Goal: Book appointment/travel/reservation

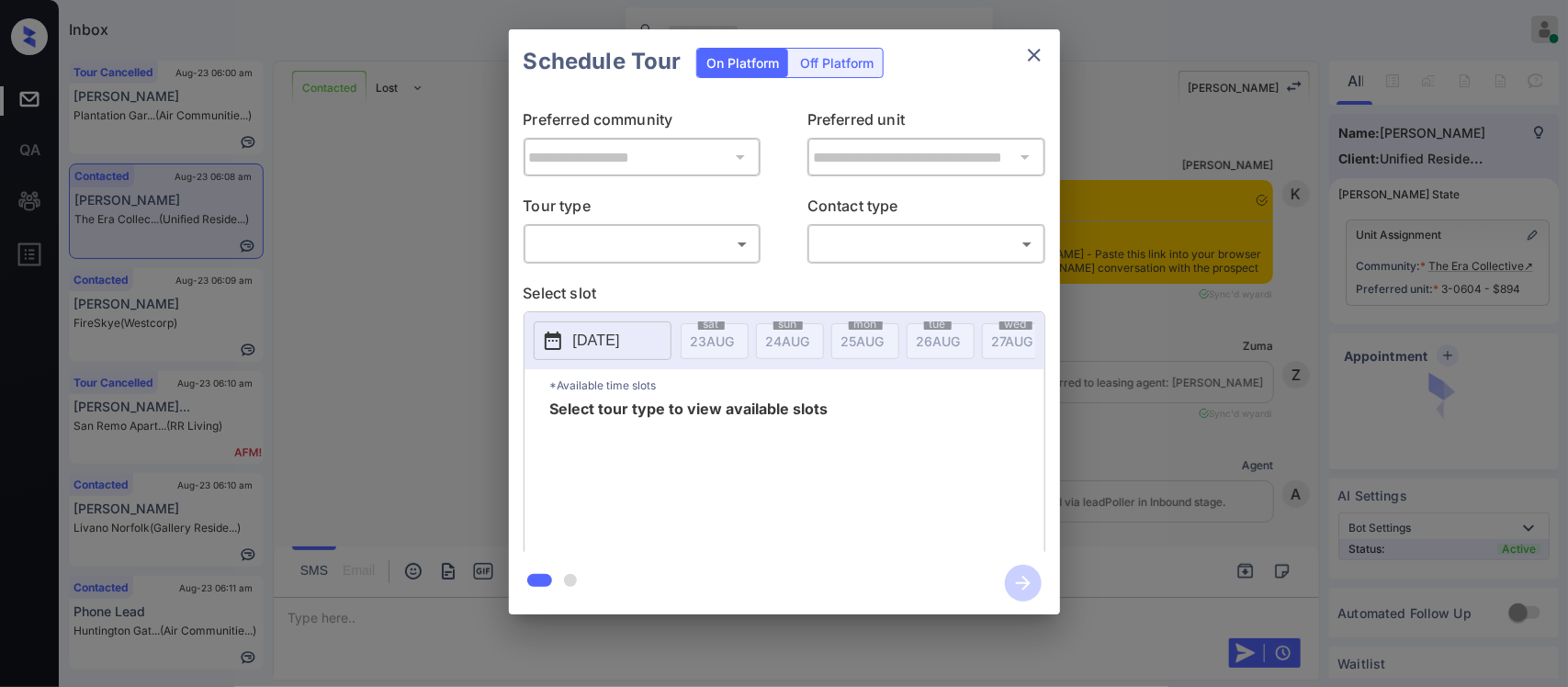
scroll to position [497, 0]
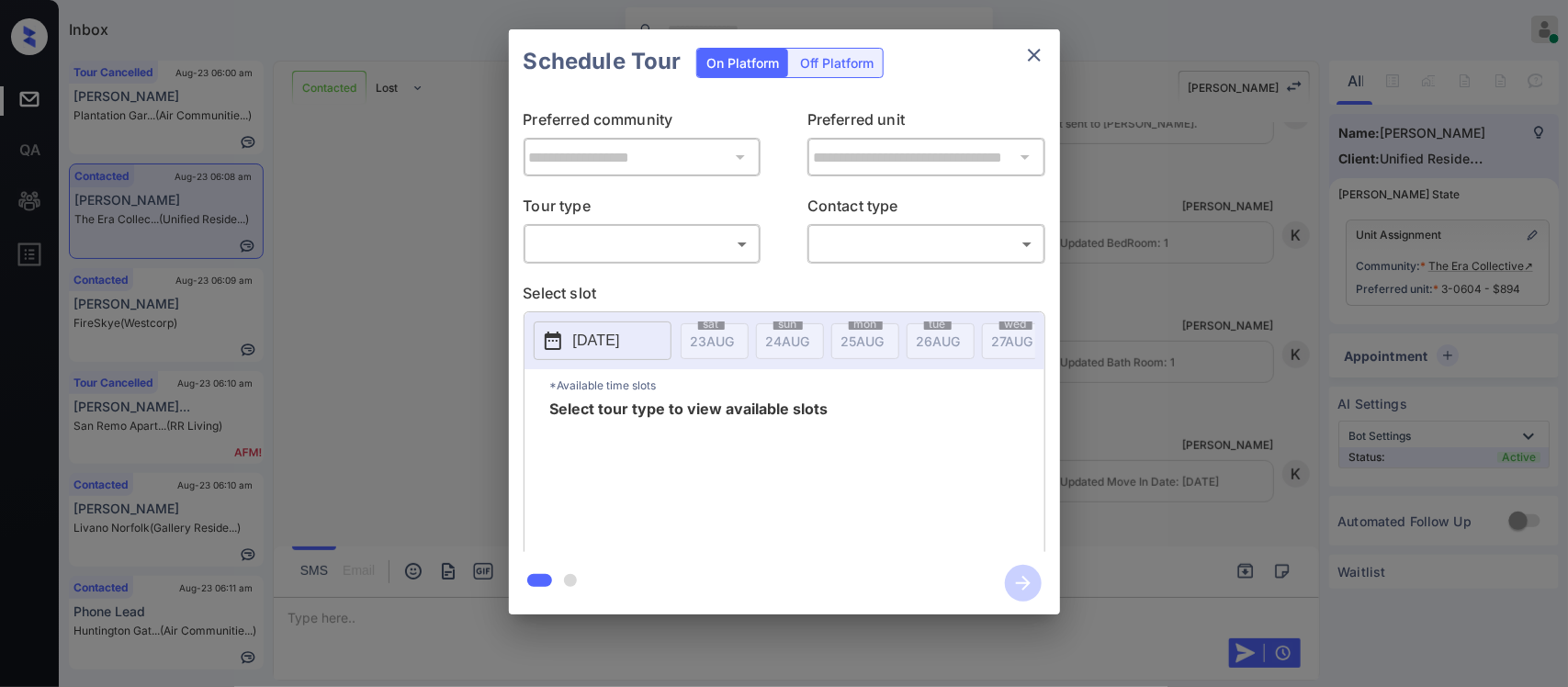
click at [672, 243] on body "Inbox Almas Zainab Online Set yourself offline Set yourself on break Profile Sw…" at bounding box center [784, 343] width 1568 height 687
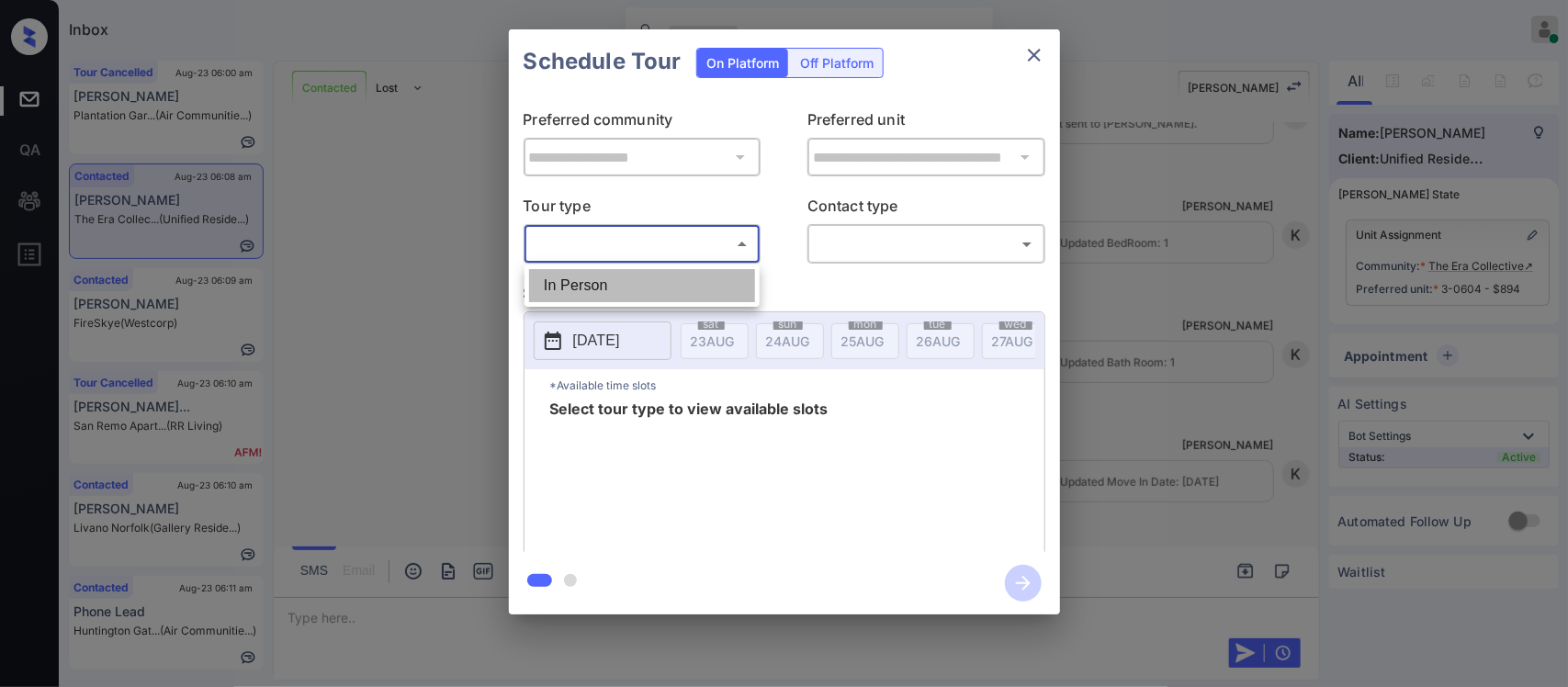
click at [659, 287] on li "In Person" at bounding box center [641, 285] width 226 height 33
type input "********"
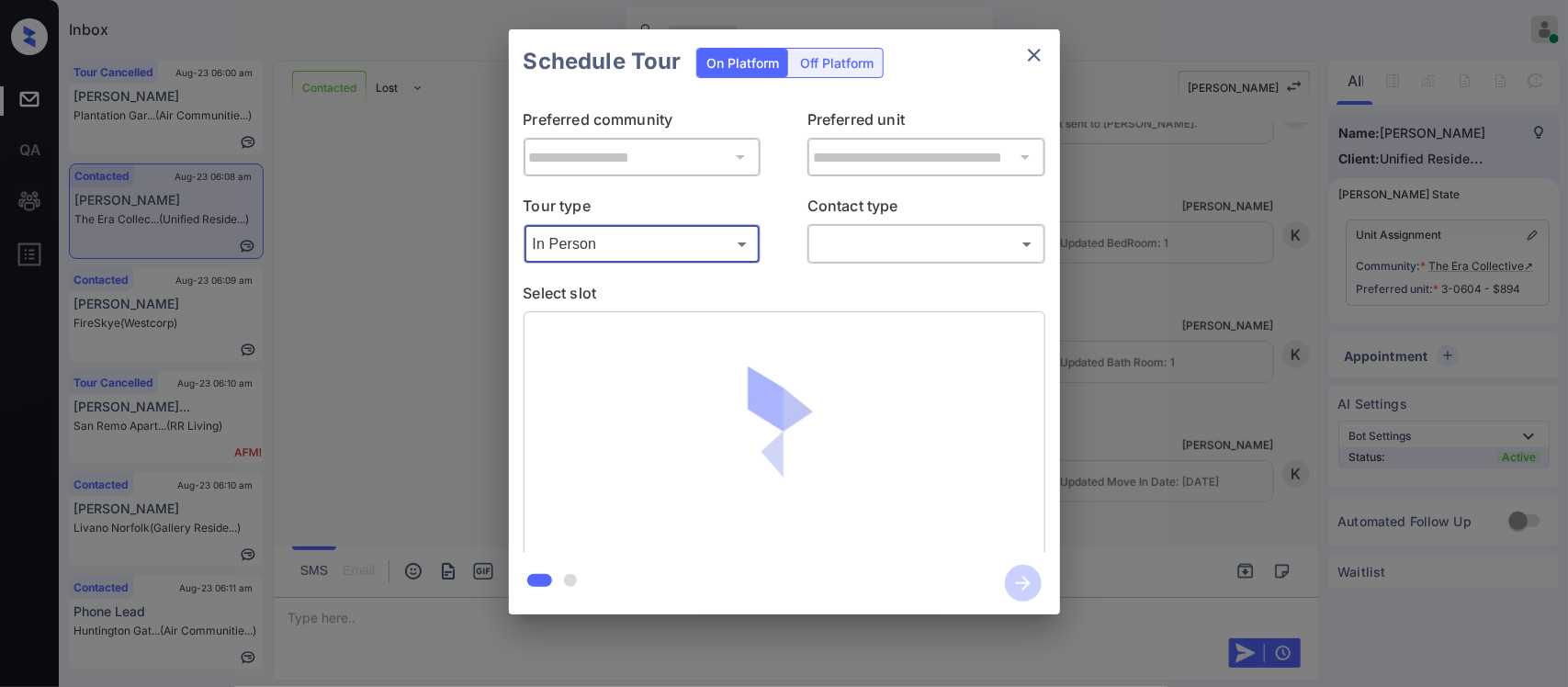
click at [943, 235] on body "Inbox Almas Zainab Online Set yourself offline Set yourself on break Profile Sw…" at bounding box center [784, 343] width 1568 height 687
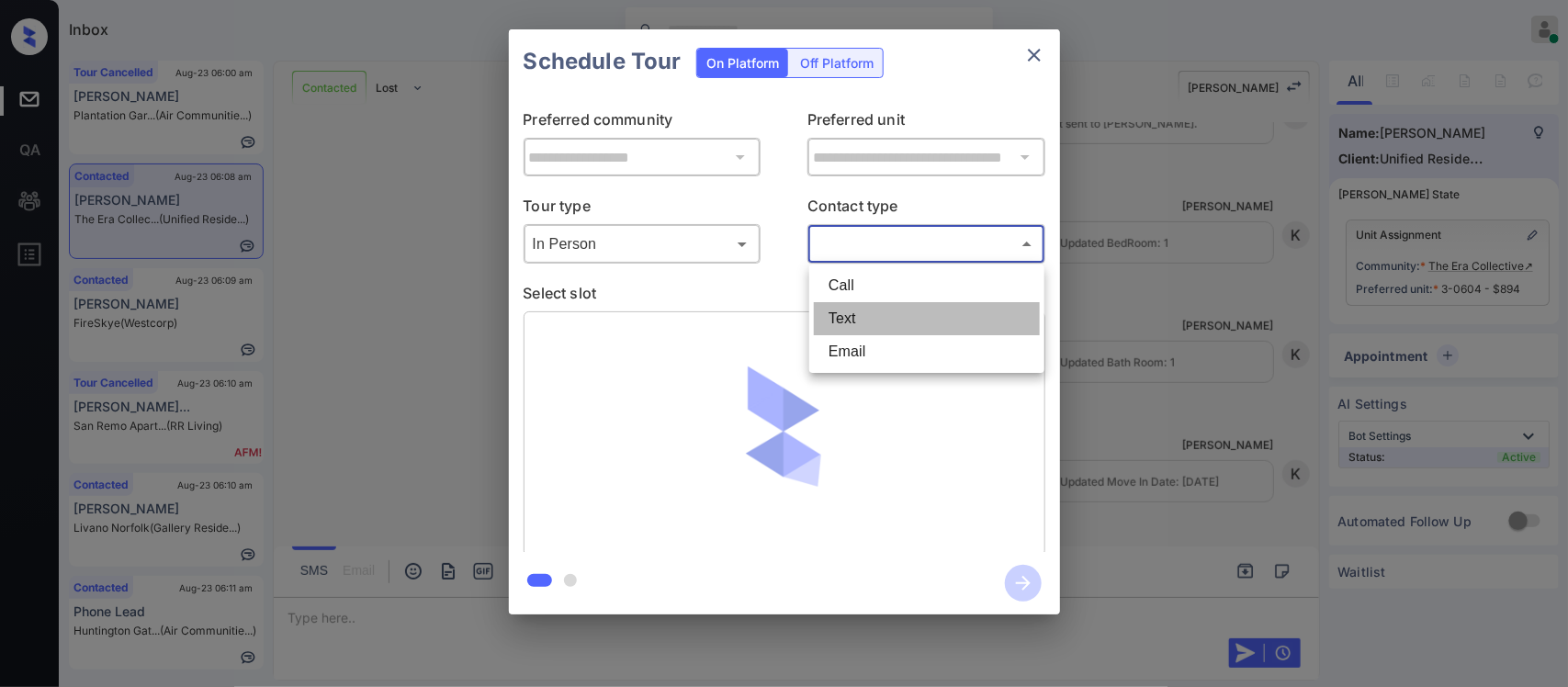
click at [882, 317] on li "Text" at bounding box center [927, 318] width 226 height 33
type input "****"
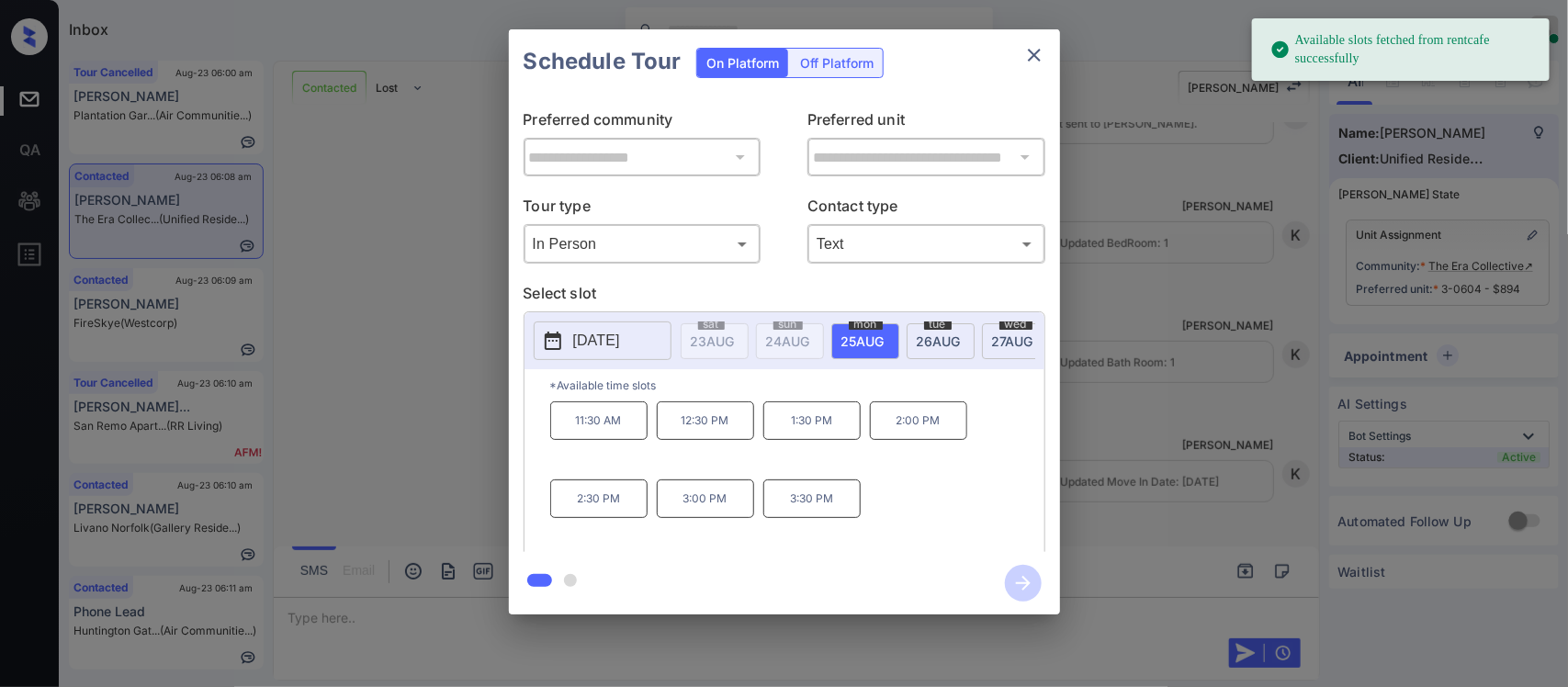
click at [735, 346] on span "25 AUG" at bounding box center [713, 341] width 44 height 15
click at [575, 440] on p "11:30 AM" at bounding box center [599, 420] width 97 height 38
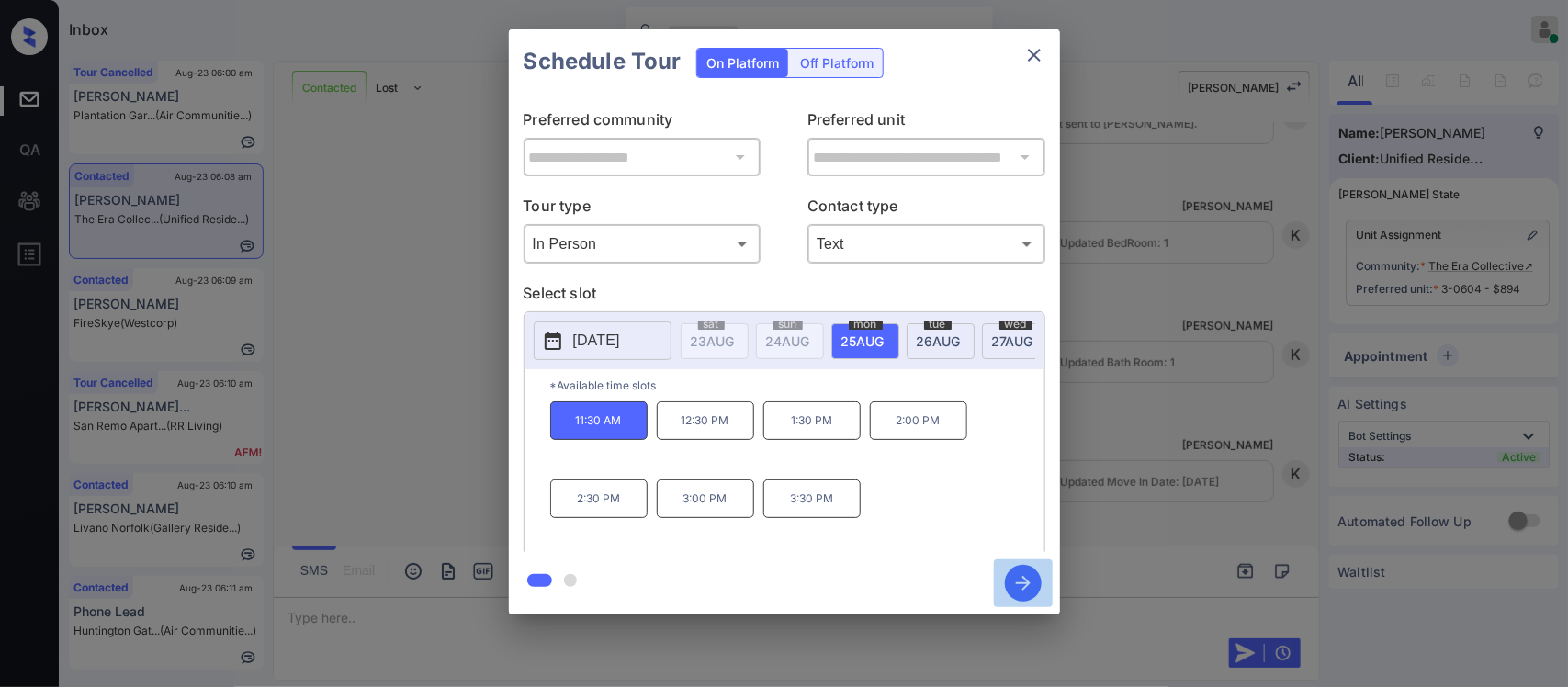
click at [1022, 580] on icon "button" at bounding box center [1023, 583] width 37 height 37
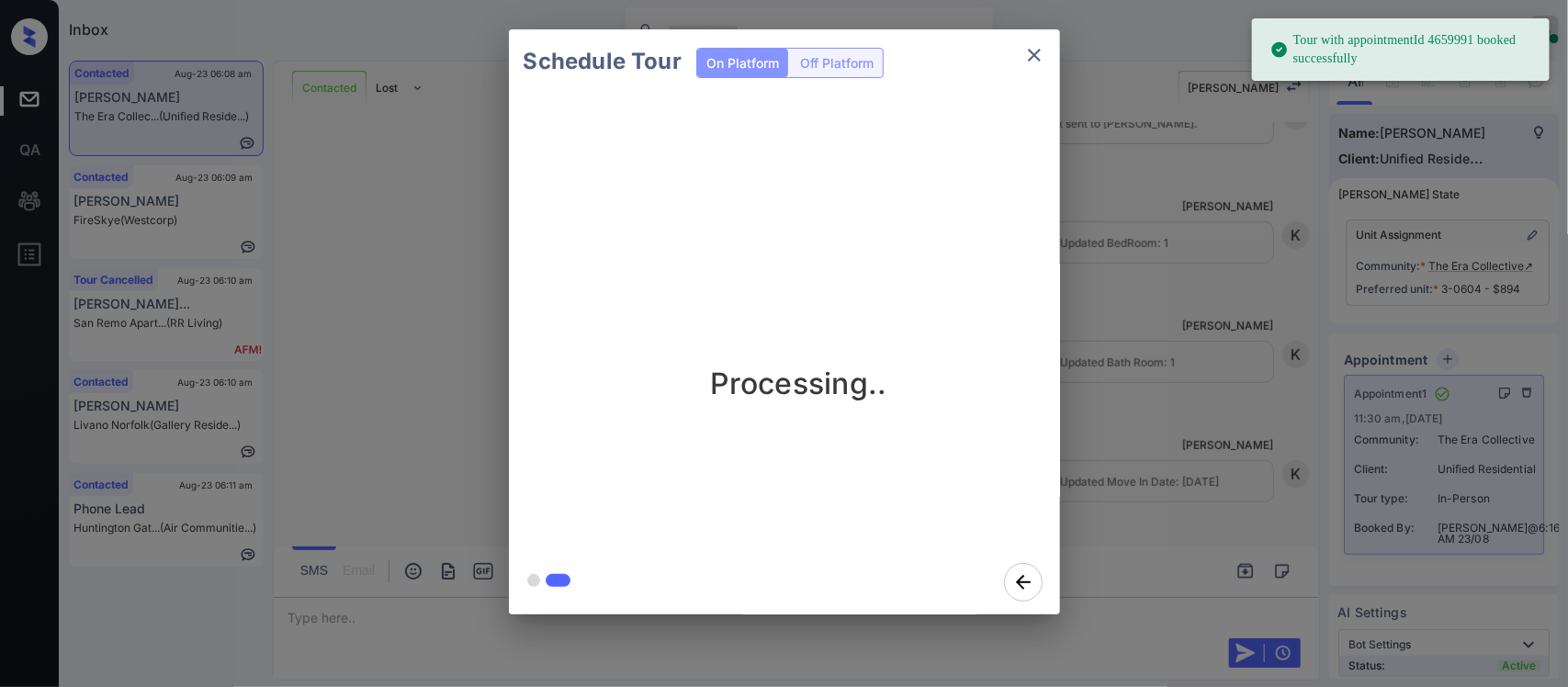
click at [1105, 303] on div "Schedule Tour On Platform Off Platform Processing.." at bounding box center [784, 322] width 1568 height 644
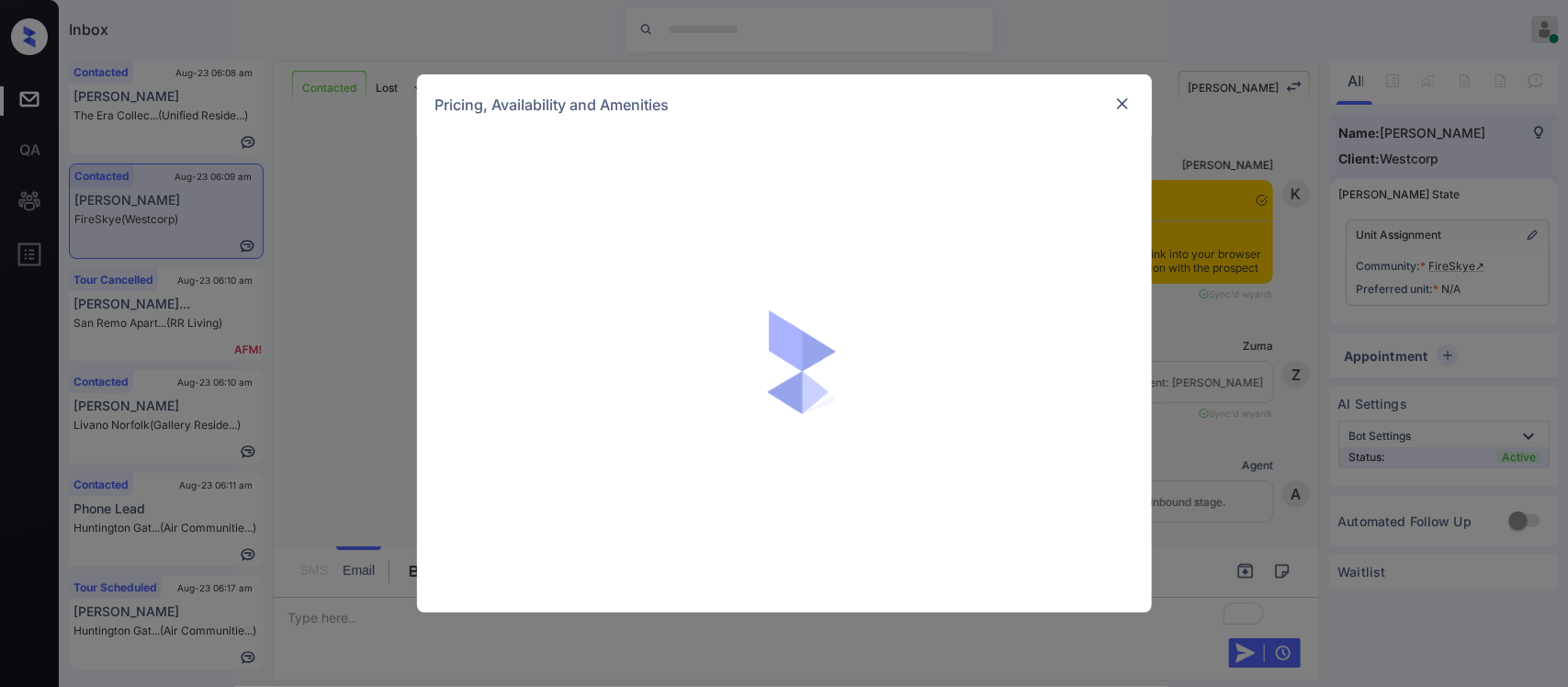
scroll to position [438, 0]
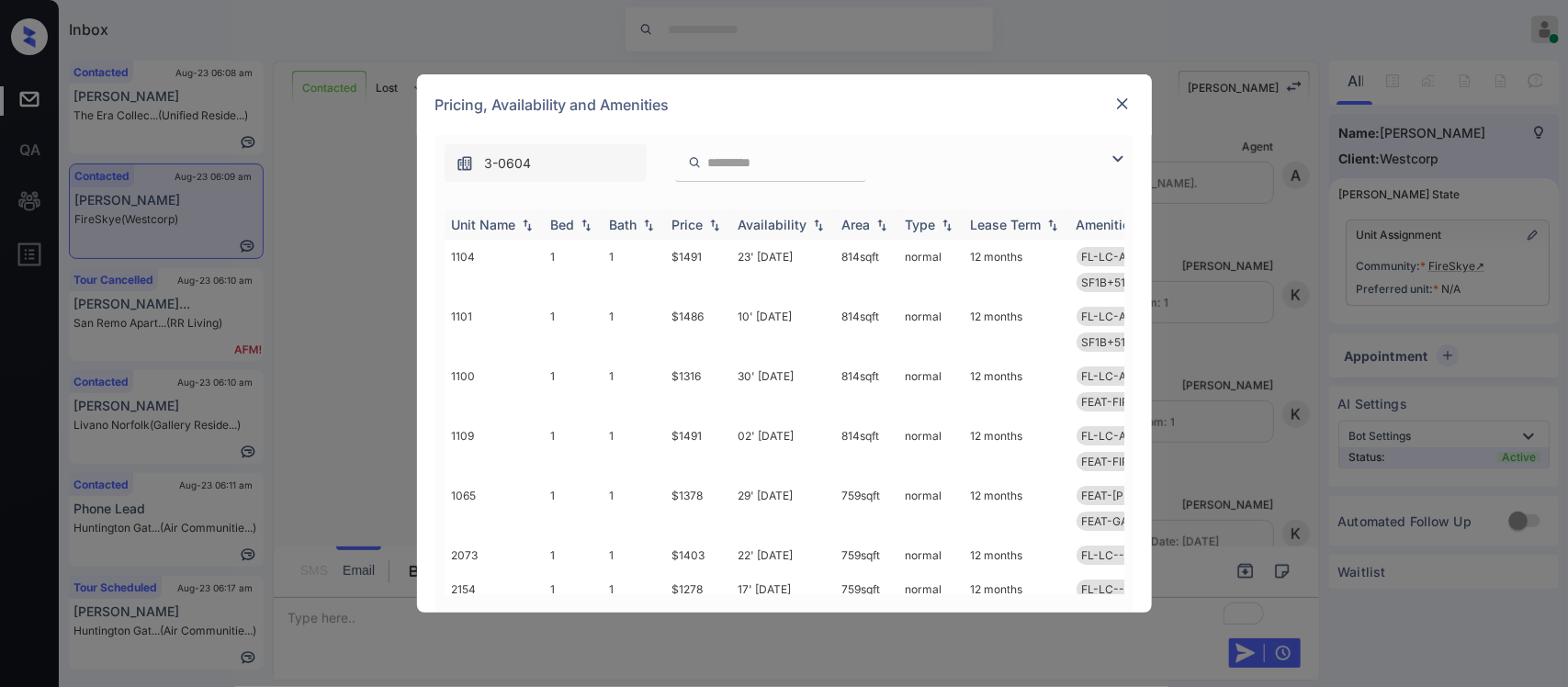
click at [732, 220] on th "Availability" at bounding box center [783, 225] width 104 height 30
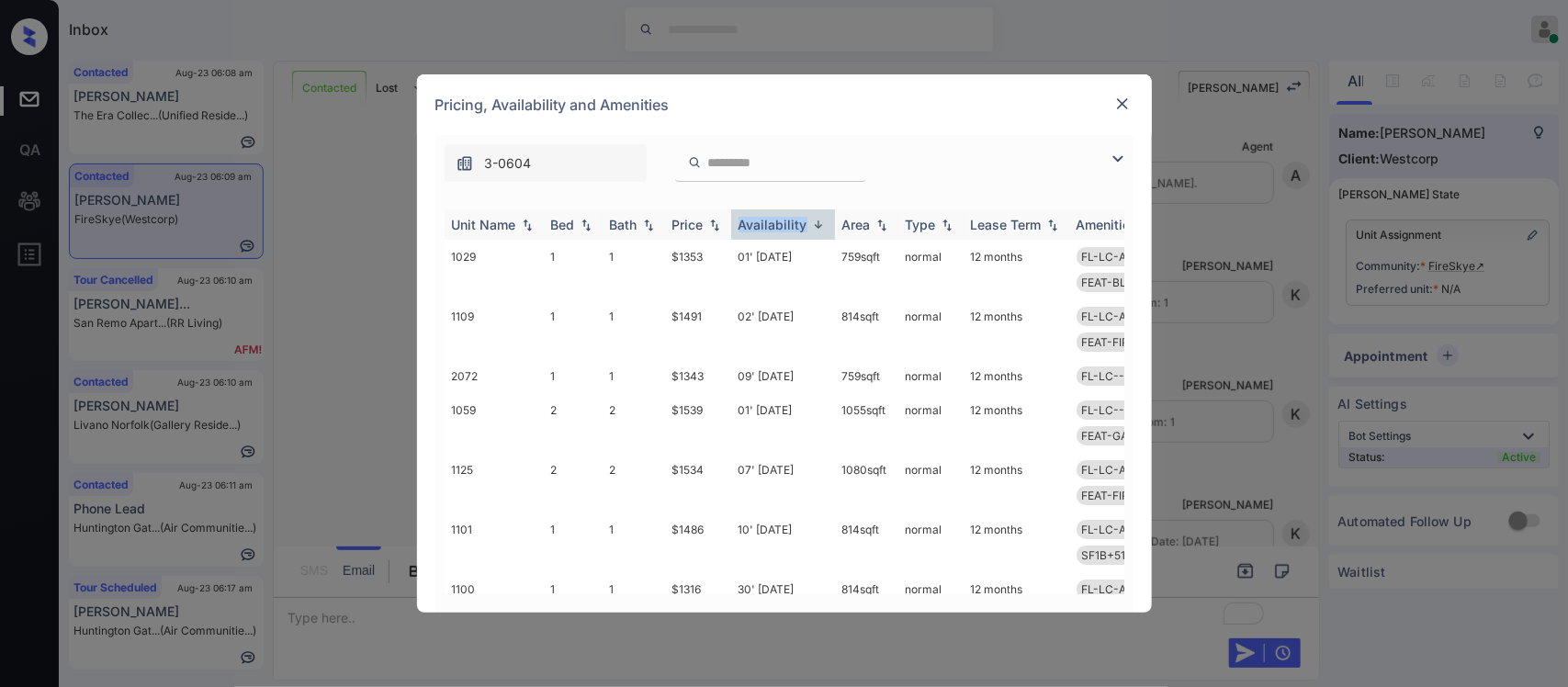
click at [732, 220] on th "Availability" at bounding box center [783, 225] width 104 height 30
click at [707, 218] on img at bounding box center [714, 224] width 18 height 12
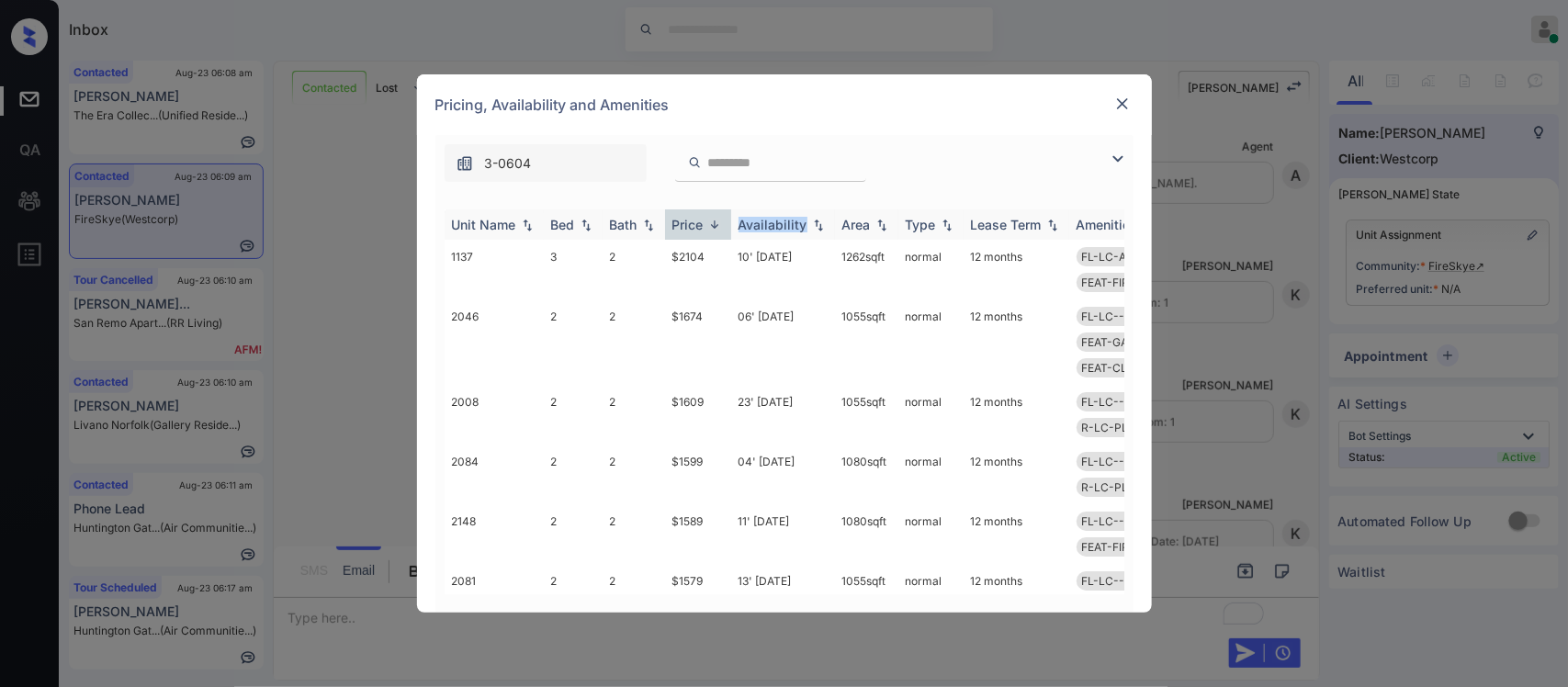
click at [707, 218] on img at bounding box center [714, 224] width 18 height 13
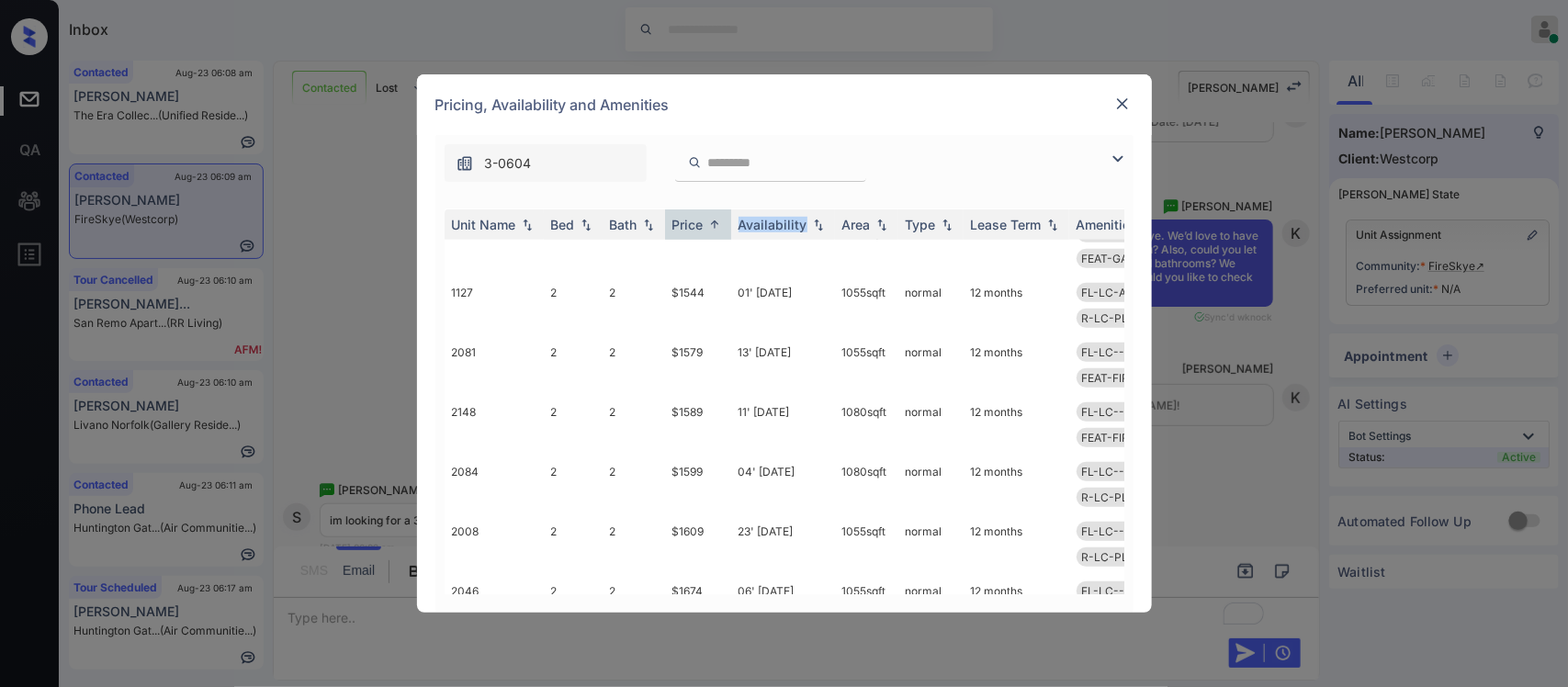
scroll to position [685, 0]
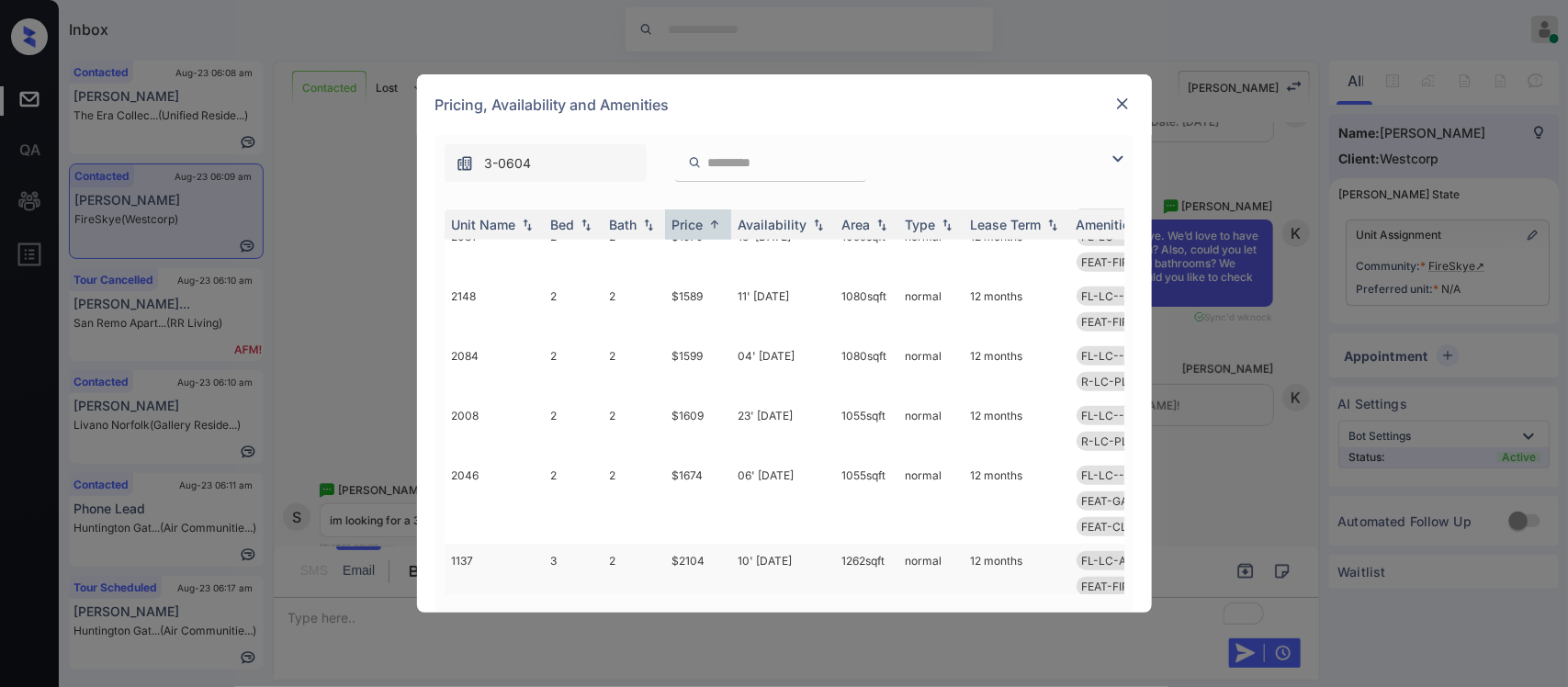
click at [856, 544] on td "1262 sqft" at bounding box center [866, 574] width 64 height 60
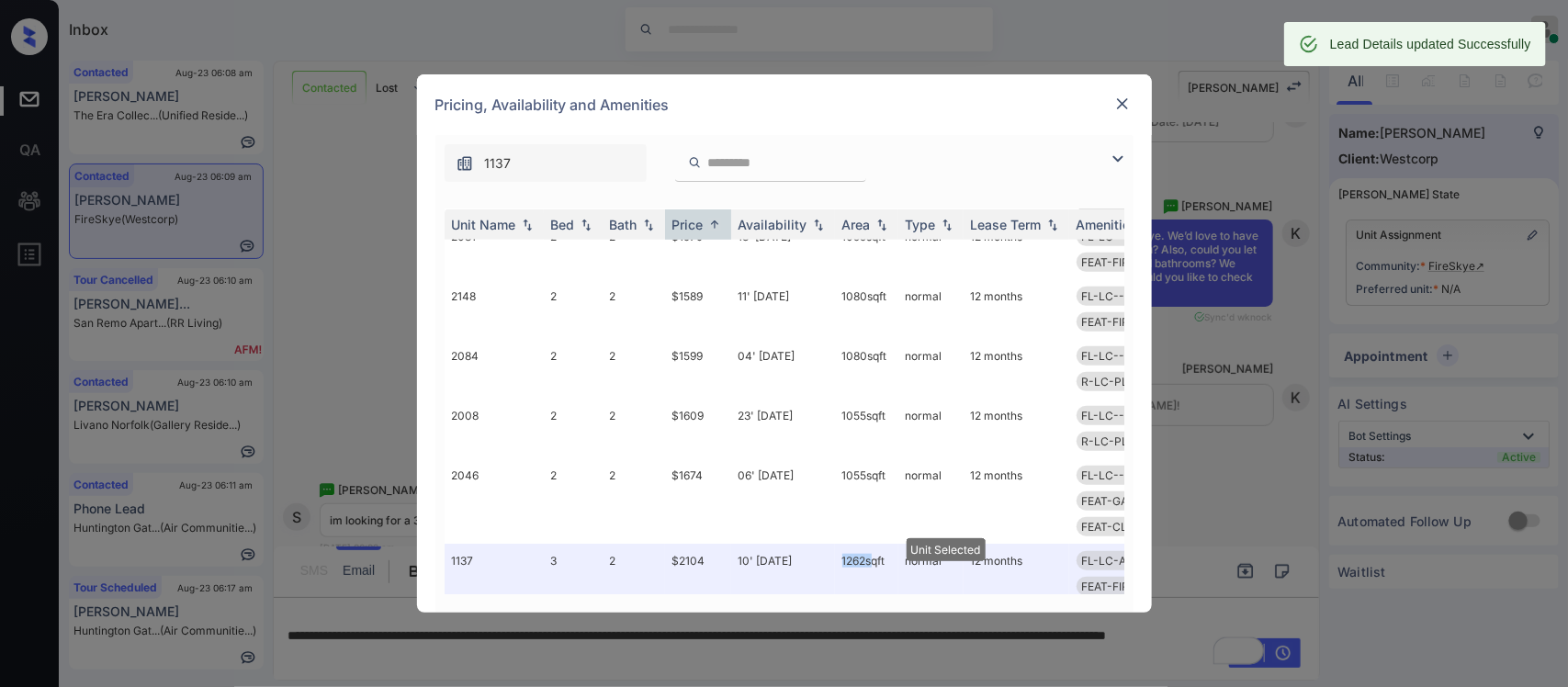
click at [1123, 104] on img at bounding box center [1122, 103] width 18 height 18
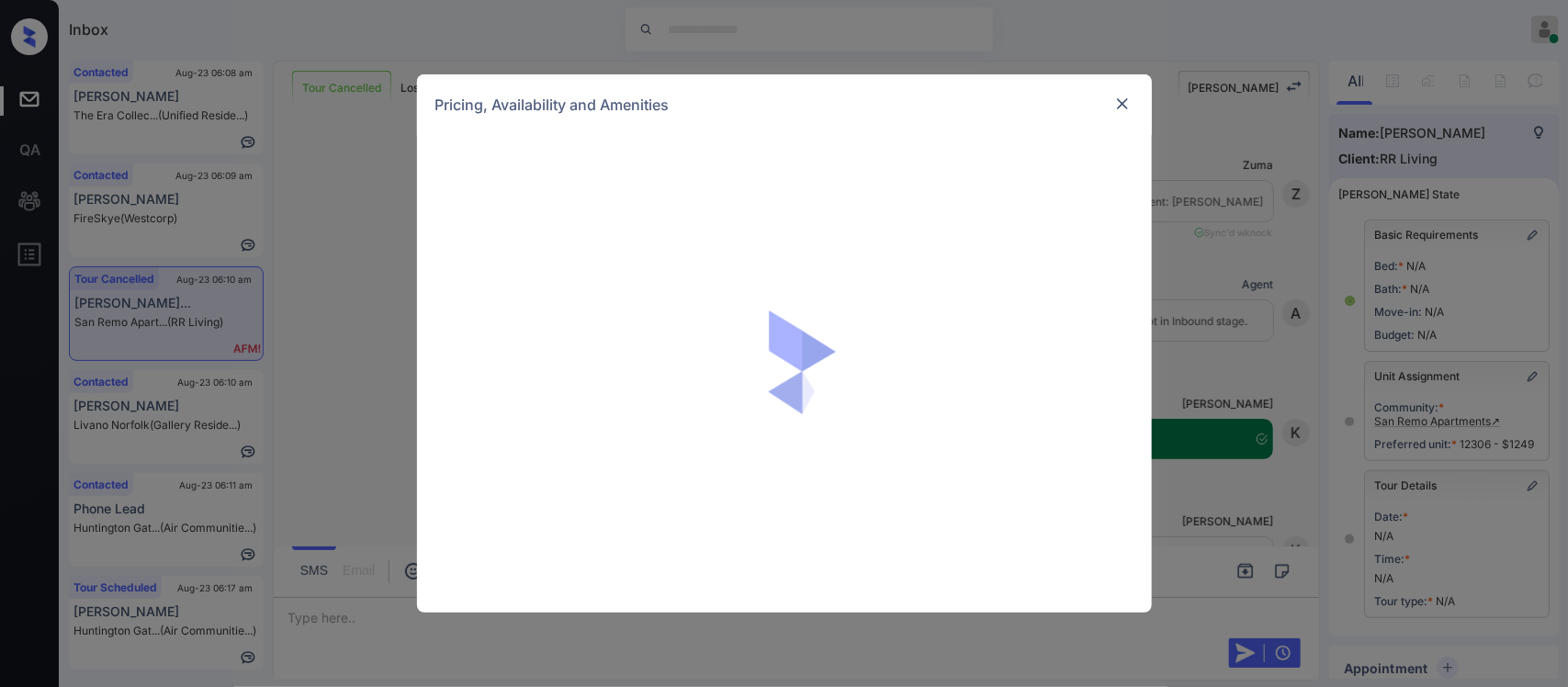
scroll to position [2738, 0]
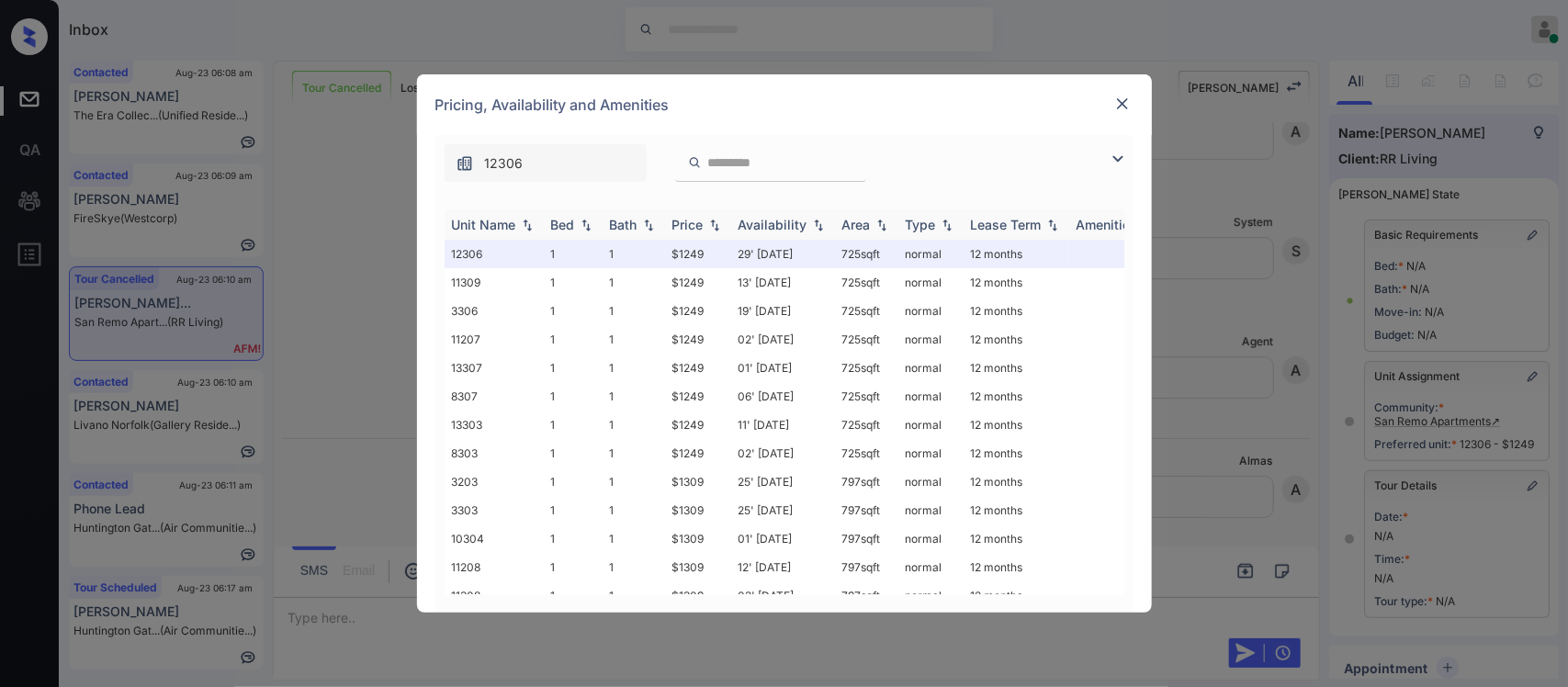
click at [707, 226] on img at bounding box center [714, 224] width 18 height 12
click at [708, 250] on td "$1249" at bounding box center [698, 254] width 66 height 29
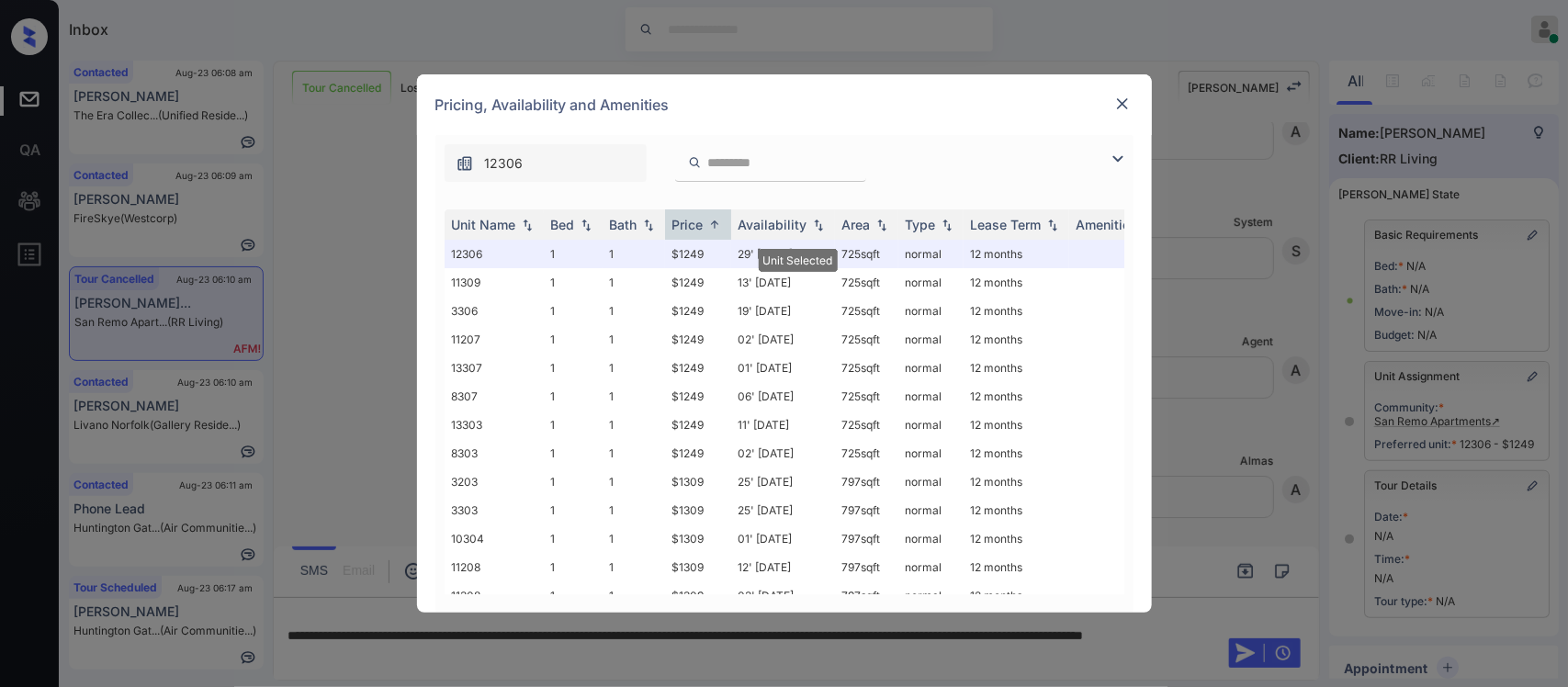
click at [1121, 108] on img at bounding box center [1122, 103] width 18 height 18
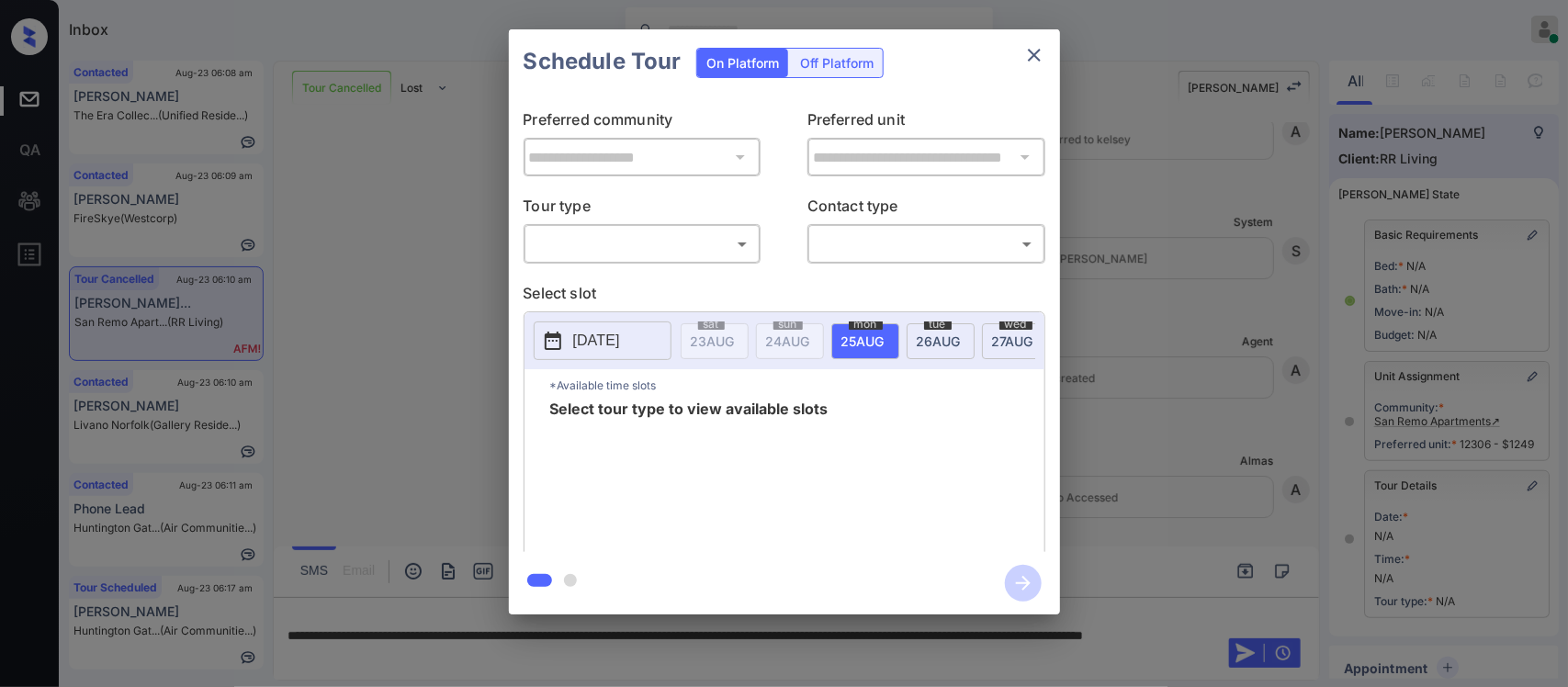
scroll to position [241, 0]
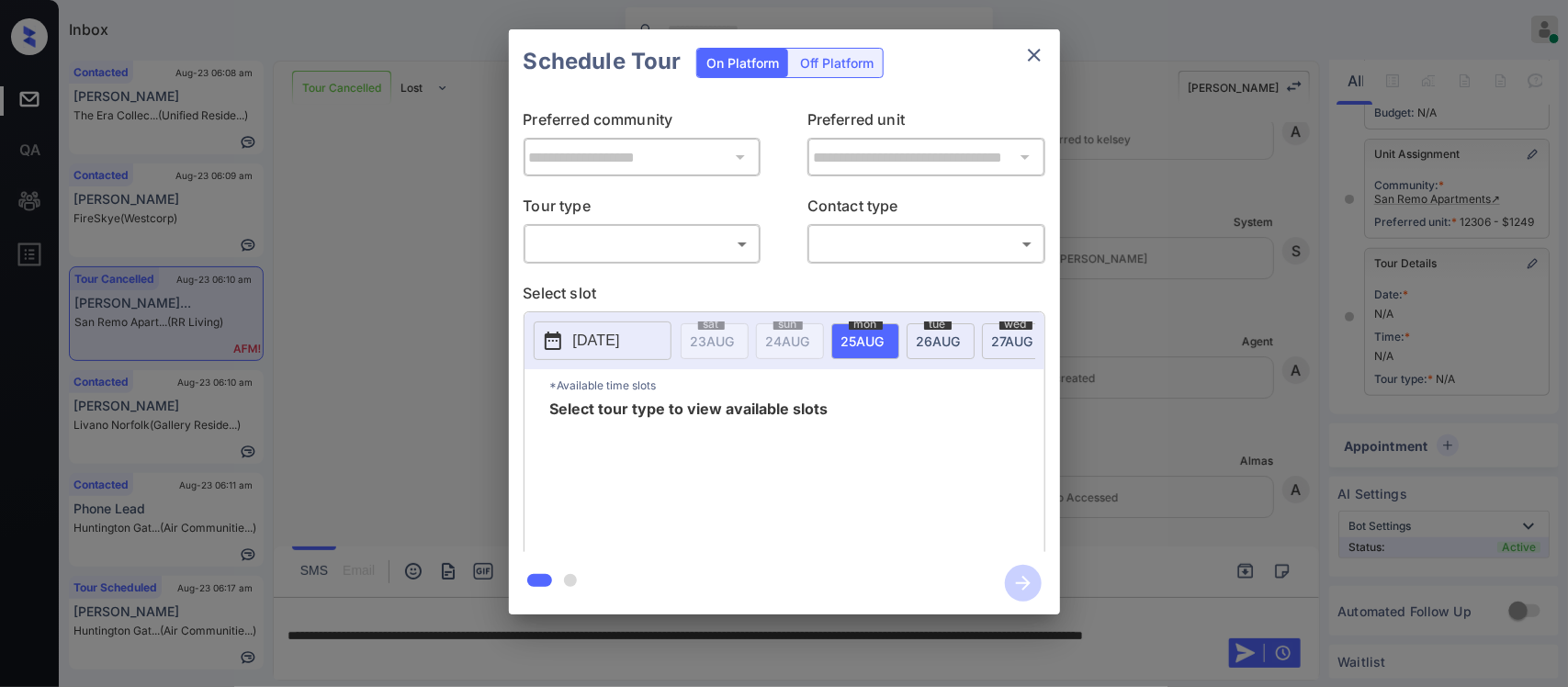
click at [682, 253] on body "Inbox Almas Zainab Online Set yourself offline Set yourself on break Profile Sw…" at bounding box center [784, 343] width 1568 height 687
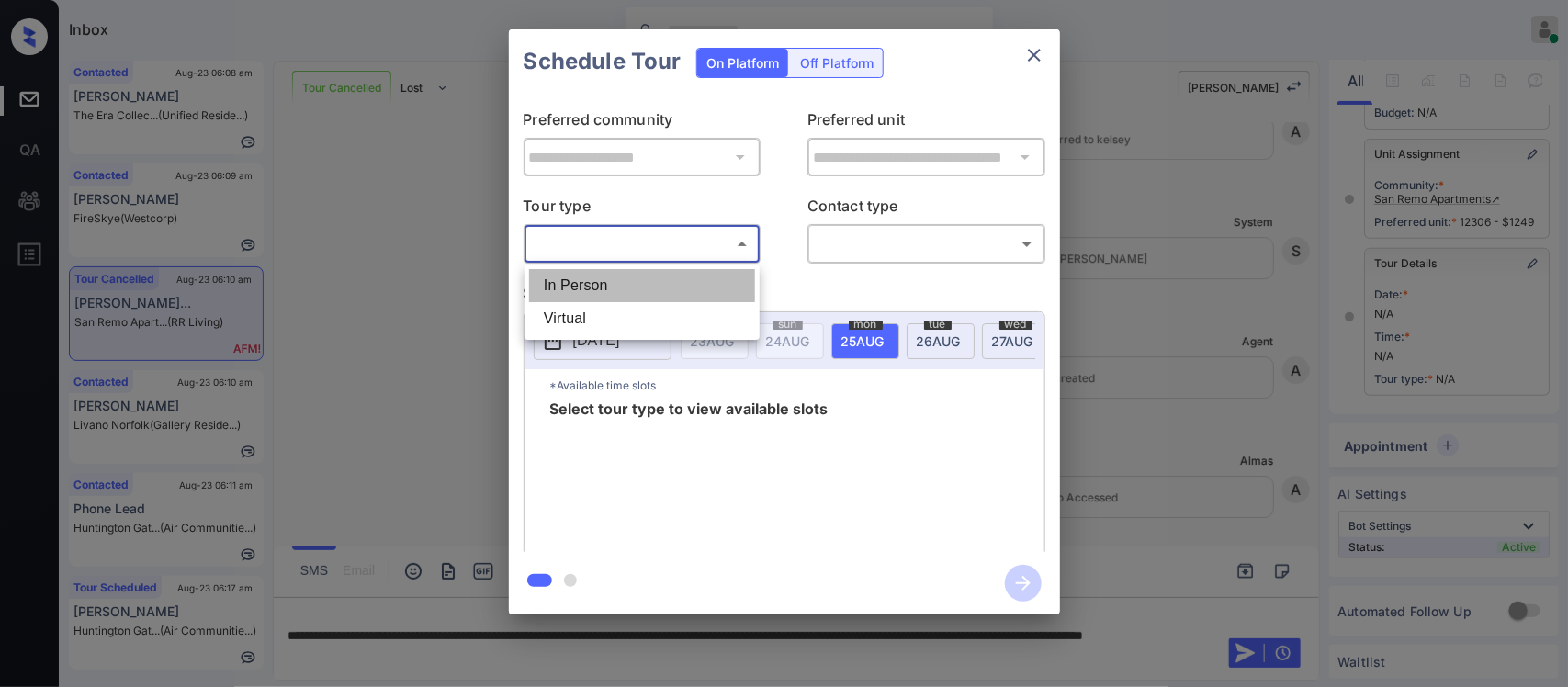
click at [675, 282] on li "In Person" at bounding box center [641, 285] width 226 height 33
type input "********"
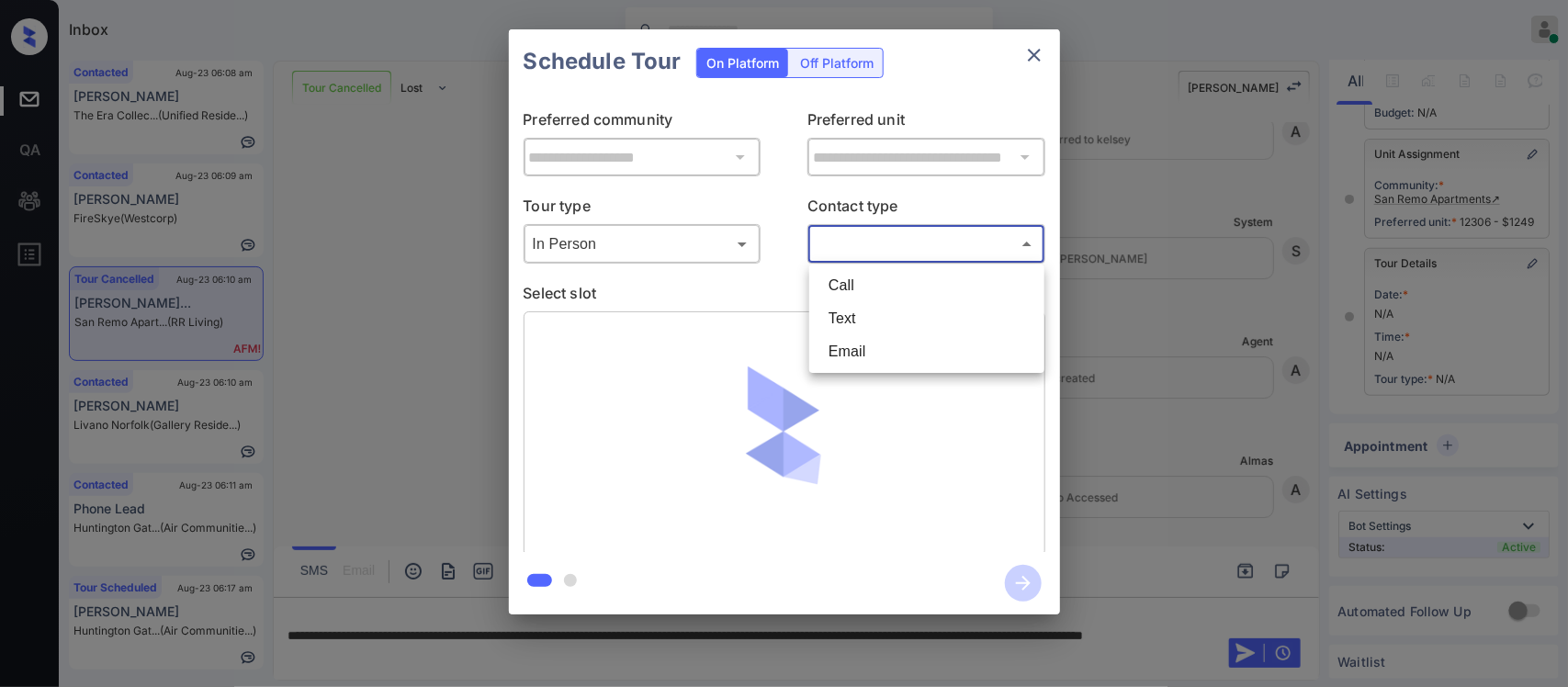
click at [899, 251] on body "Inbox Almas Zainab Online Set yourself offline Set yourself on break Profile Sw…" at bounding box center [784, 343] width 1568 height 687
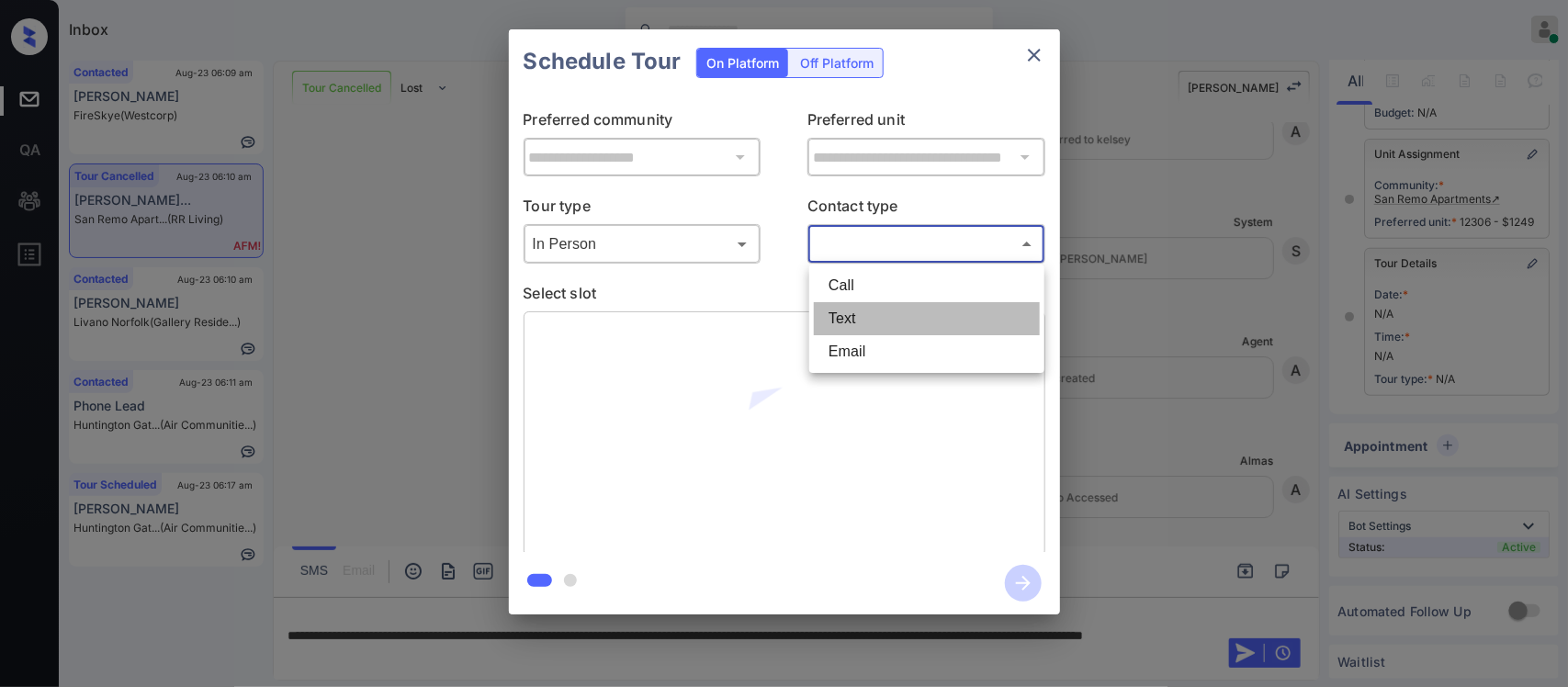
click at [897, 318] on li "Text" at bounding box center [927, 318] width 226 height 33
type input "****"
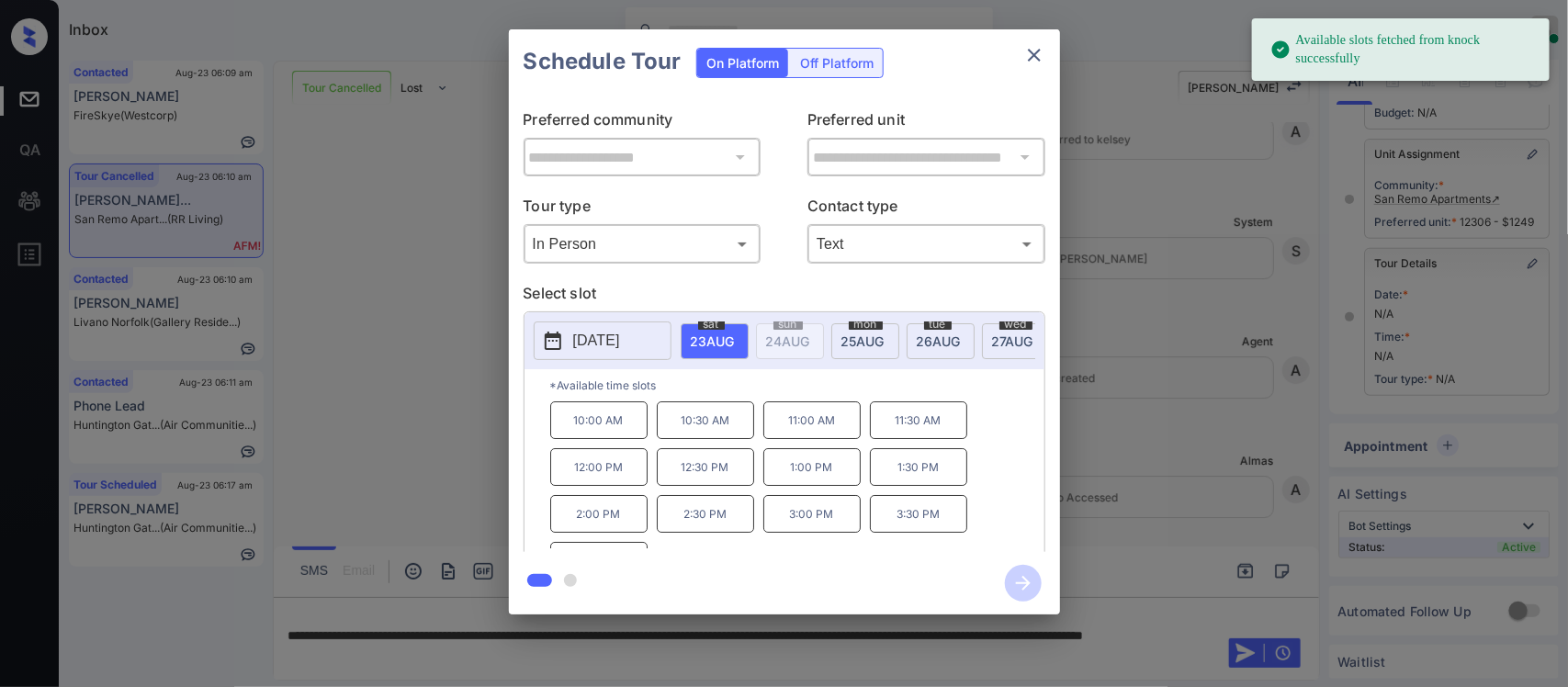
click at [735, 342] on span "25 AUG" at bounding box center [713, 341] width 44 height 15
click at [885, 438] on p "10:30 AM" at bounding box center [919, 420] width 97 height 38
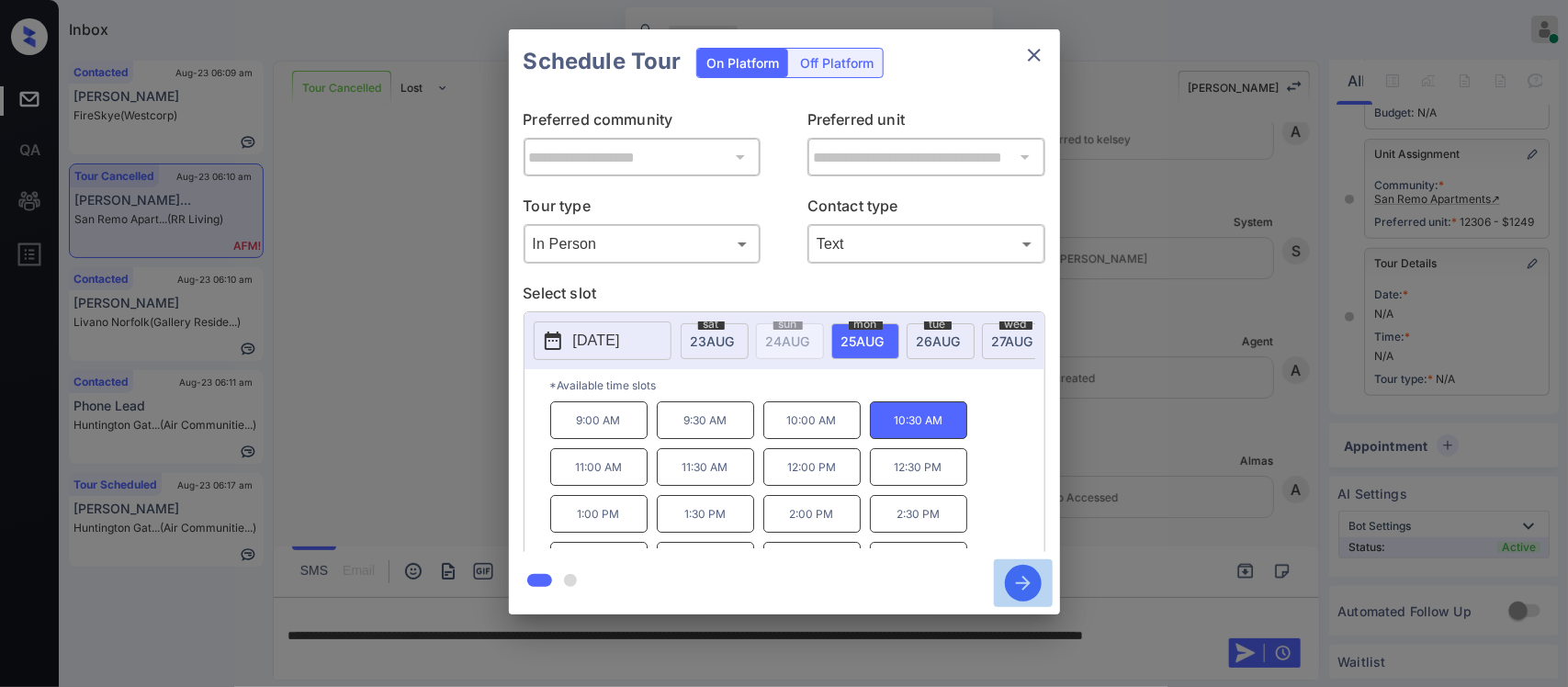
click at [1023, 576] on icon "button" at bounding box center [1023, 582] width 14 height 14
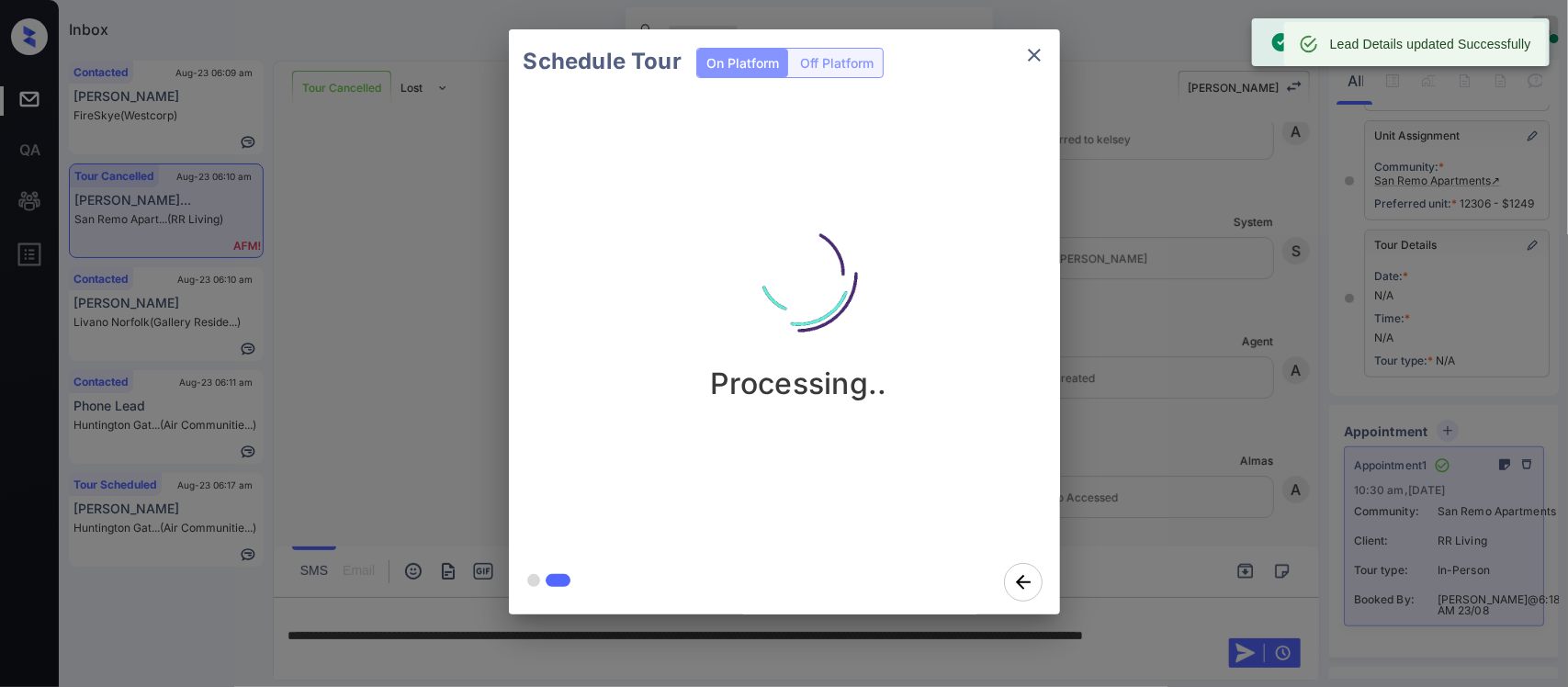
click at [1235, 374] on div "Schedule Tour On Platform Off Platform Processing.." at bounding box center [784, 322] width 1568 height 644
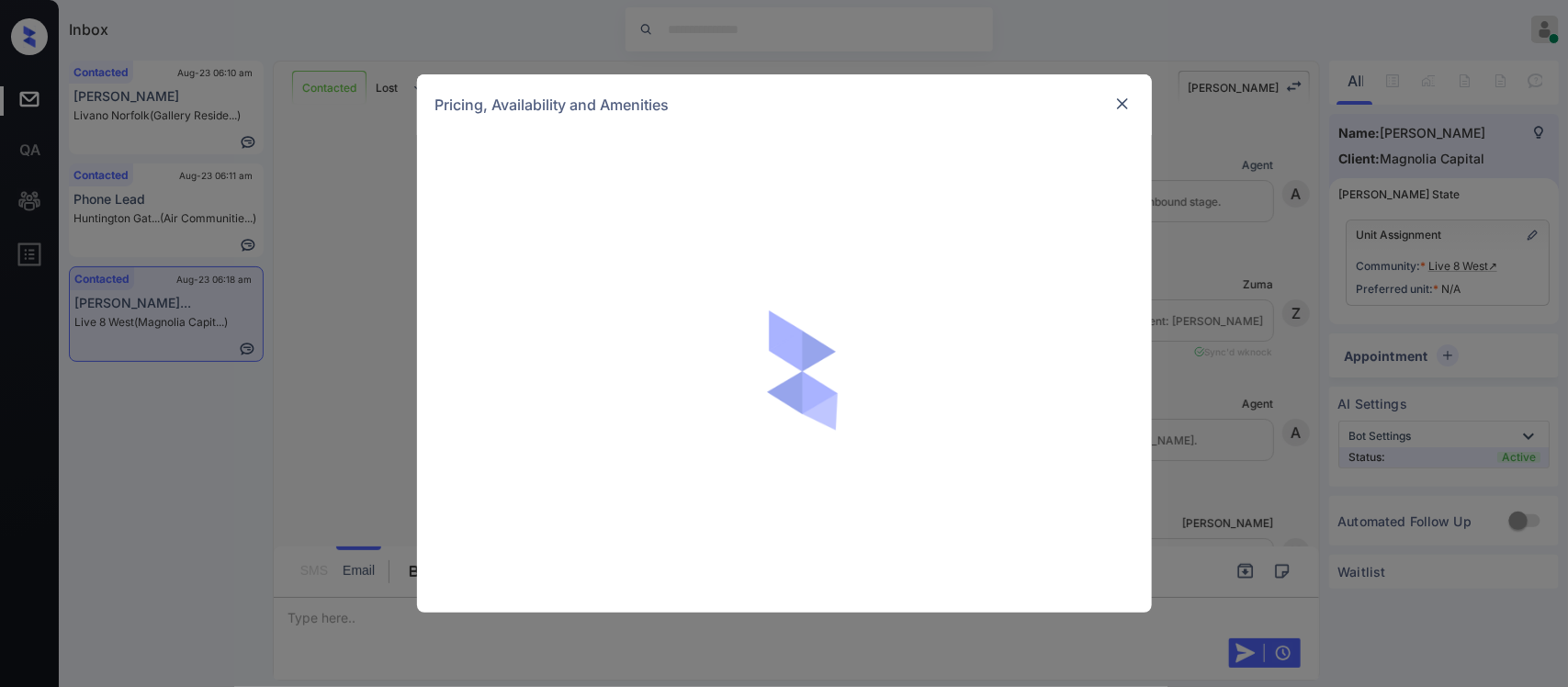
scroll to position [1848, 0]
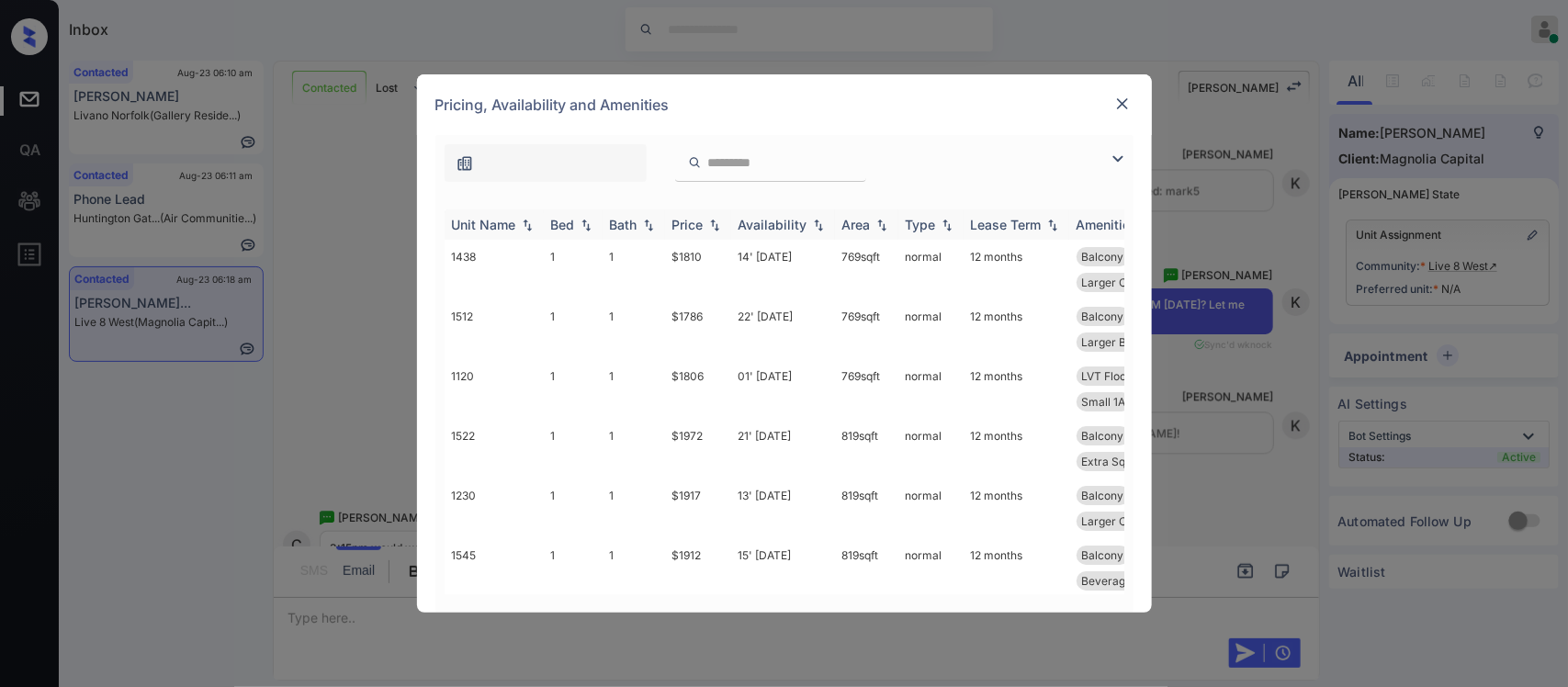
click at [715, 232] on div "Price" at bounding box center [698, 224] width 51 height 15
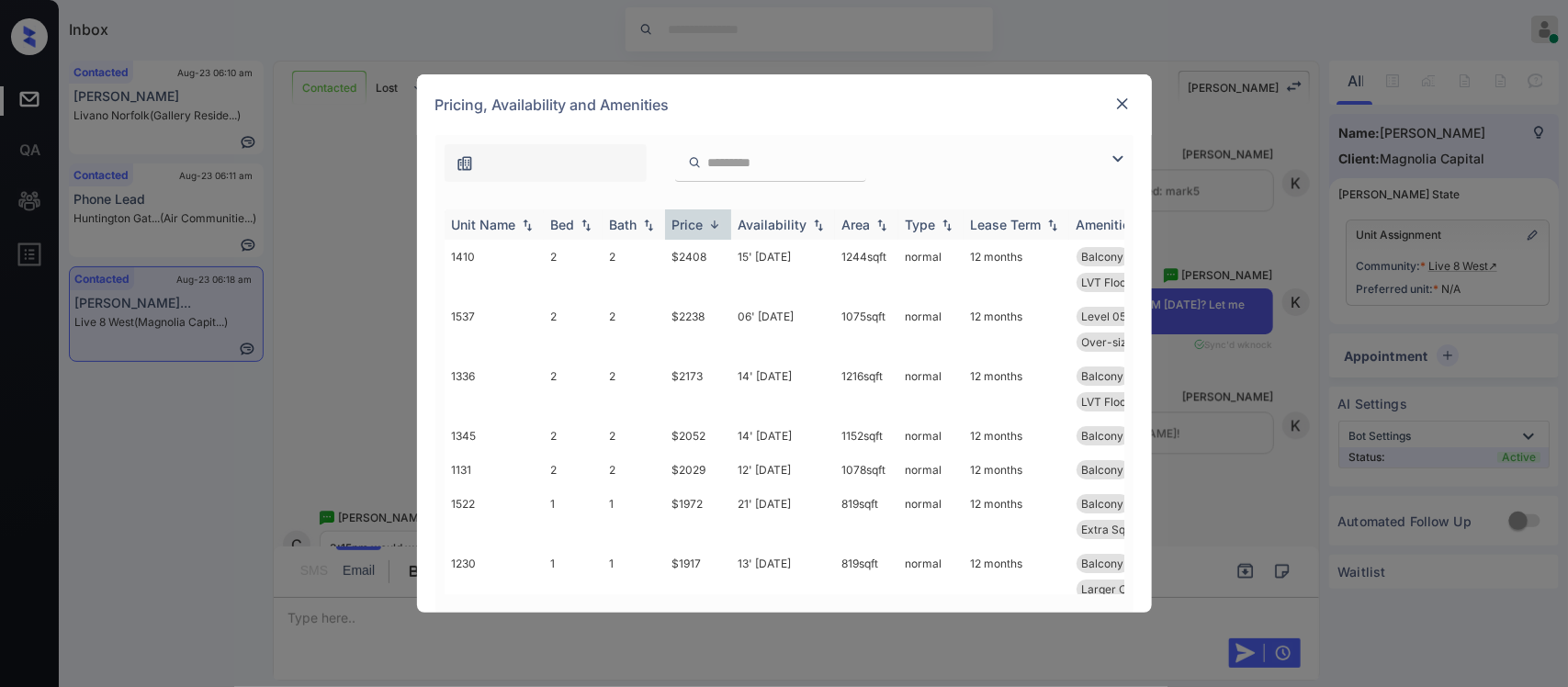
click at [715, 232] on img at bounding box center [714, 224] width 18 height 13
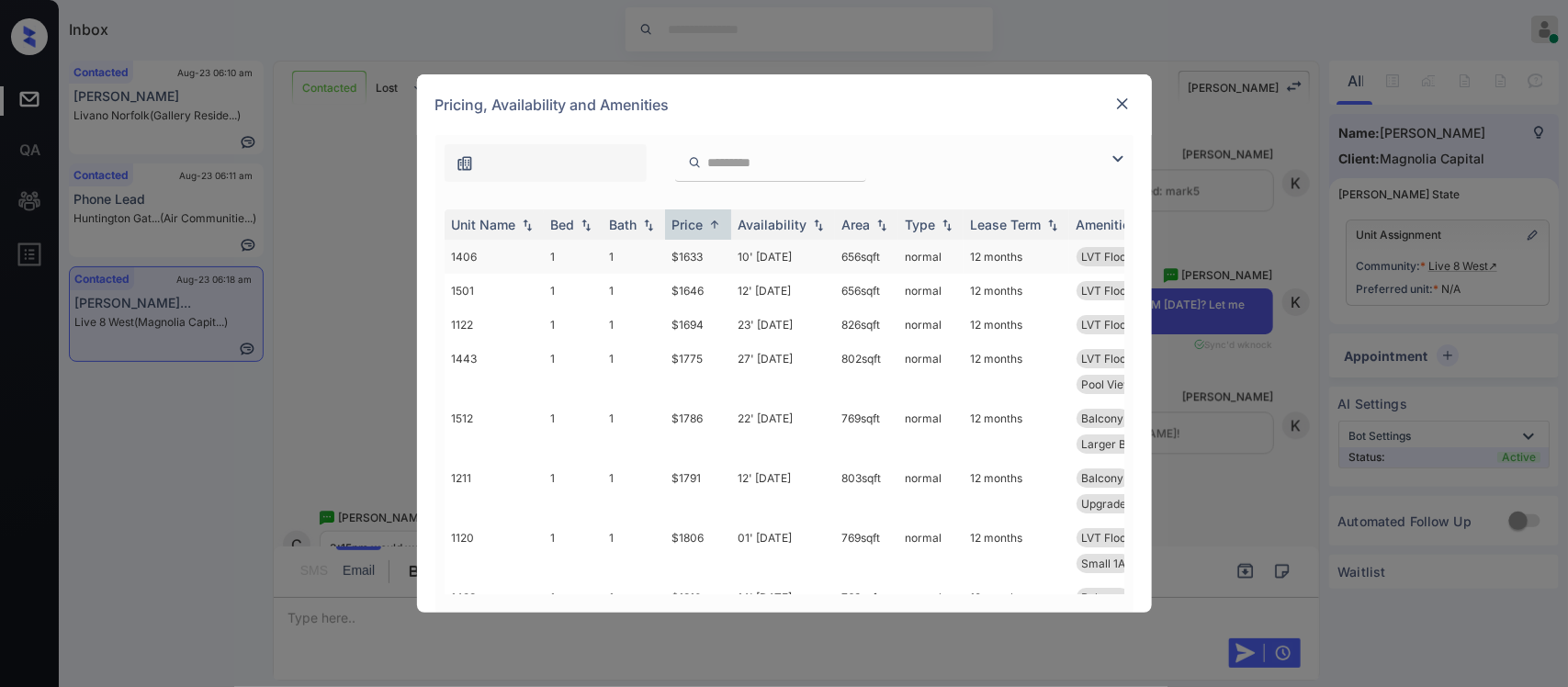
click at [717, 267] on td "$1633" at bounding box center [698, 257] width 66 height 34
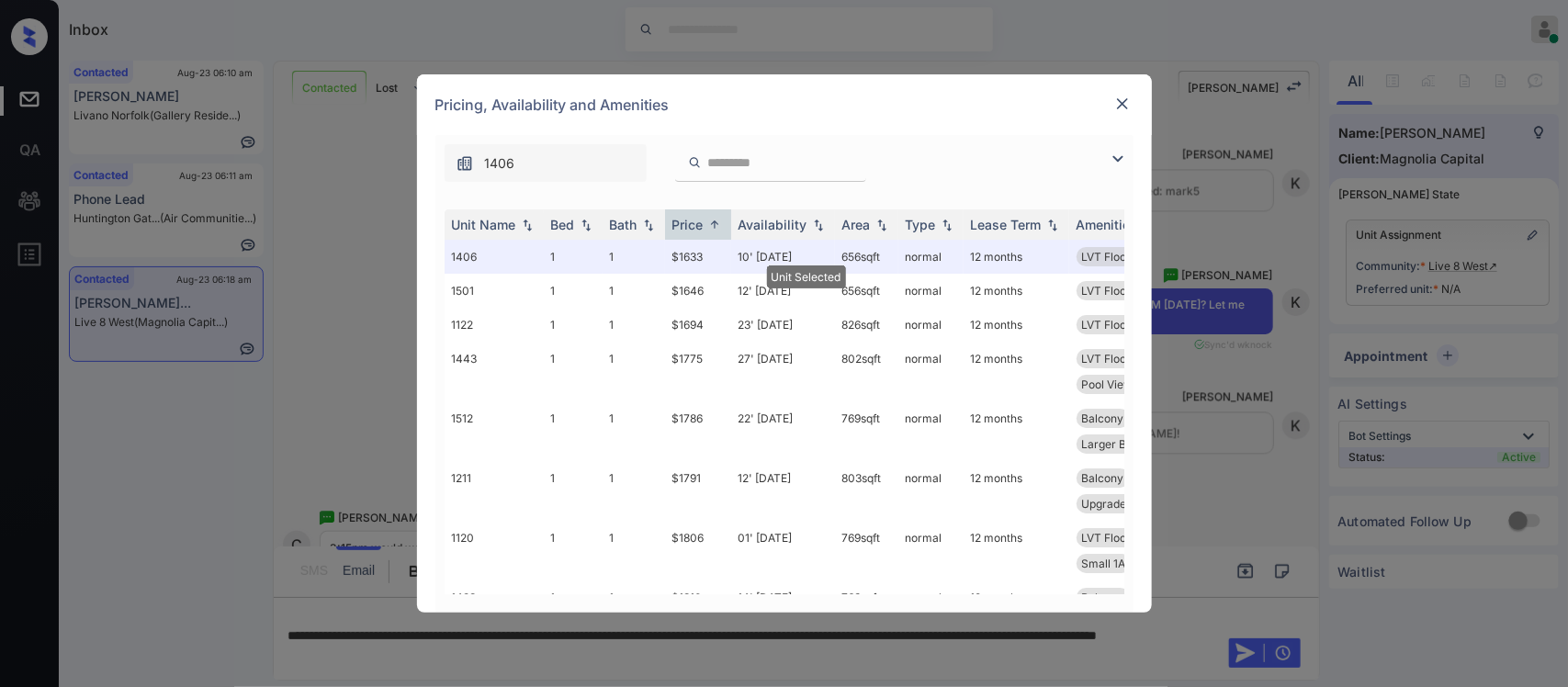
click at [1118, 108] on img at bounding box center [1122, 103] width 18 height 18
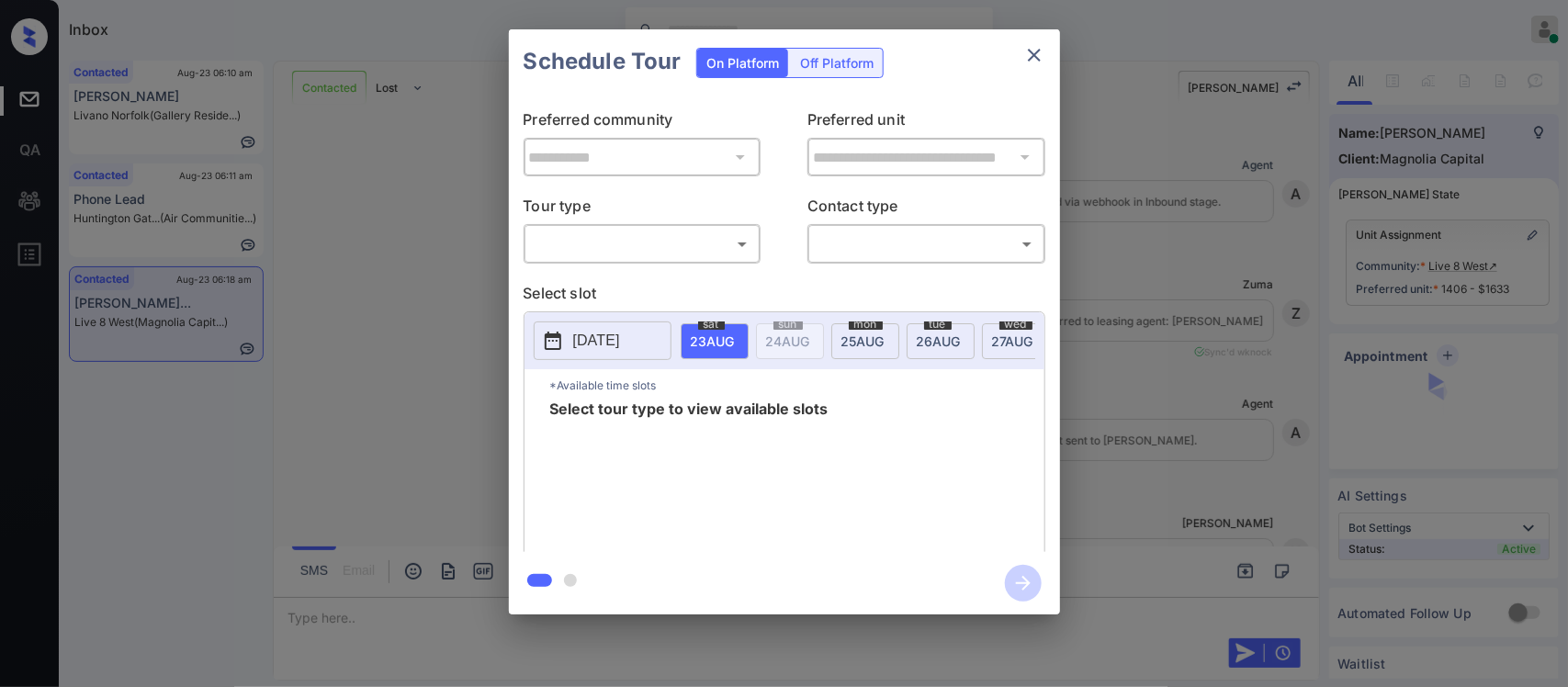
scroll to position [2397, 0]
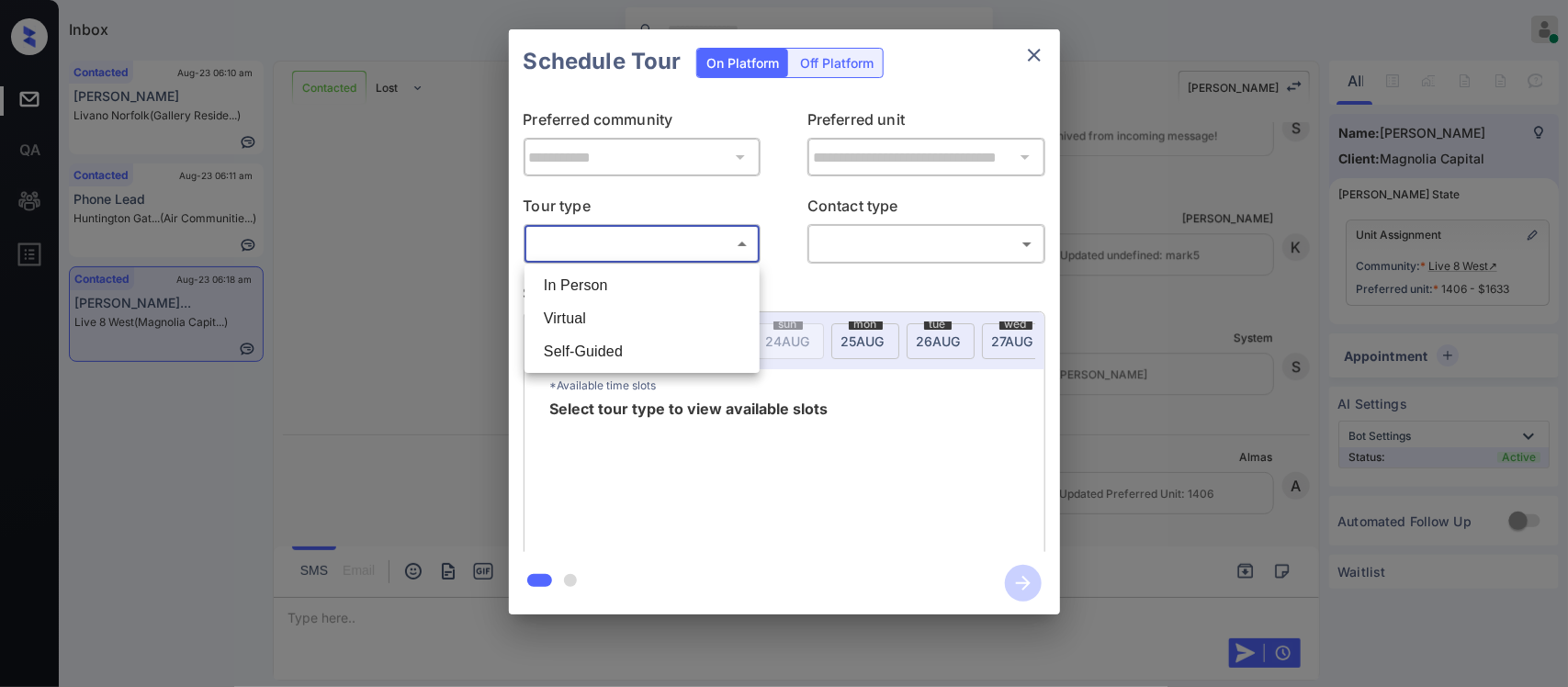
click at [626, 241] on body "Inbox [PERSON_NAME] Online Set yourself offline Set yourself on break Profile S…" at bounding box center [784, 343] width 1568 height 687
click at [622, 272] on li "In Person" at bounding box center [641, 285] width 226 height 33
type input "********"
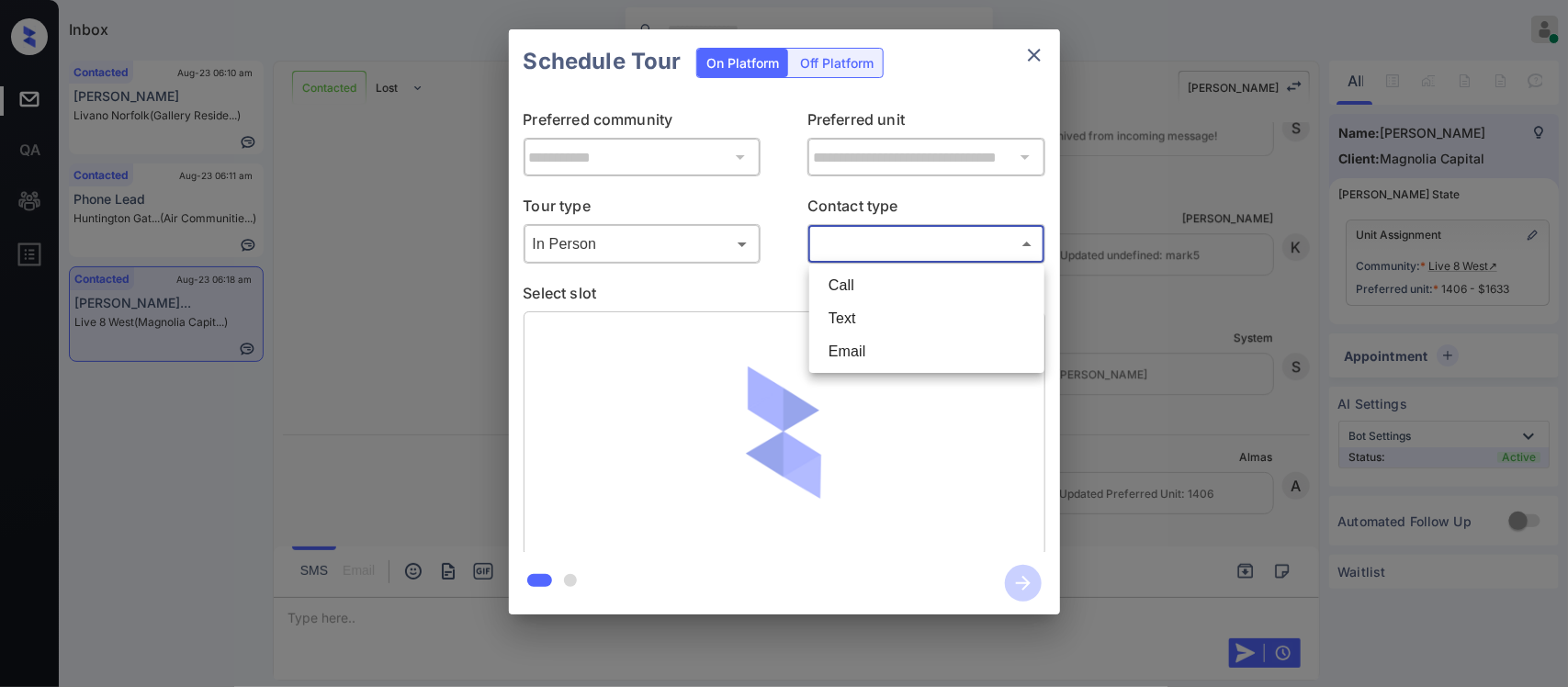
click at [834, 243] on body "Inbox Almas Zainab Online Set yourself offline Set yourself on break Profile Sw…" at bounding box center [784, 343] width 1568 height 687
click at [843, 313] on li "Text" at bounding box center [927, 318] width 226 height 33
type input "****"
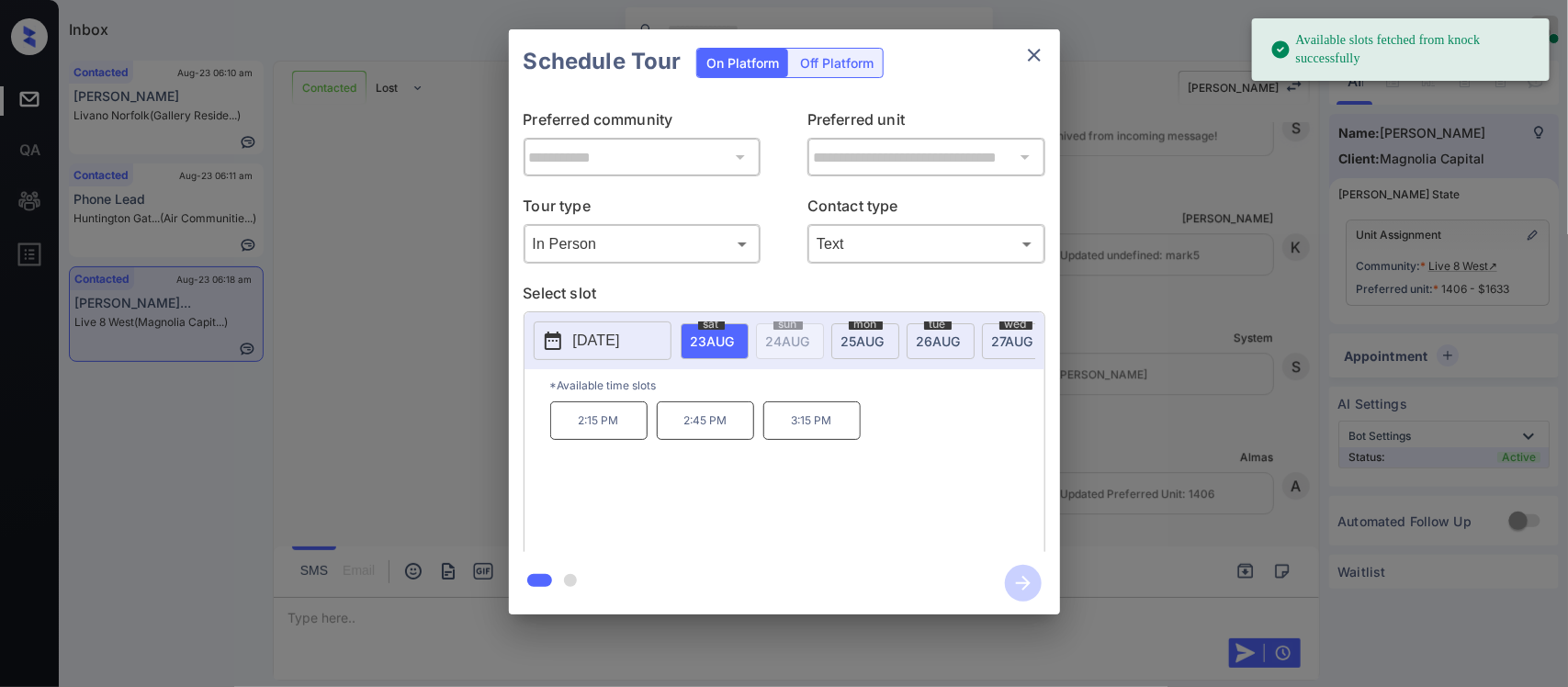
click at [800, 429] on p "3:15 PM" at bounding box center [812, 420] width 97 height 38
click at [1035, 595] on icon "button" at bounding box center [1023, 583] width 37 height 37
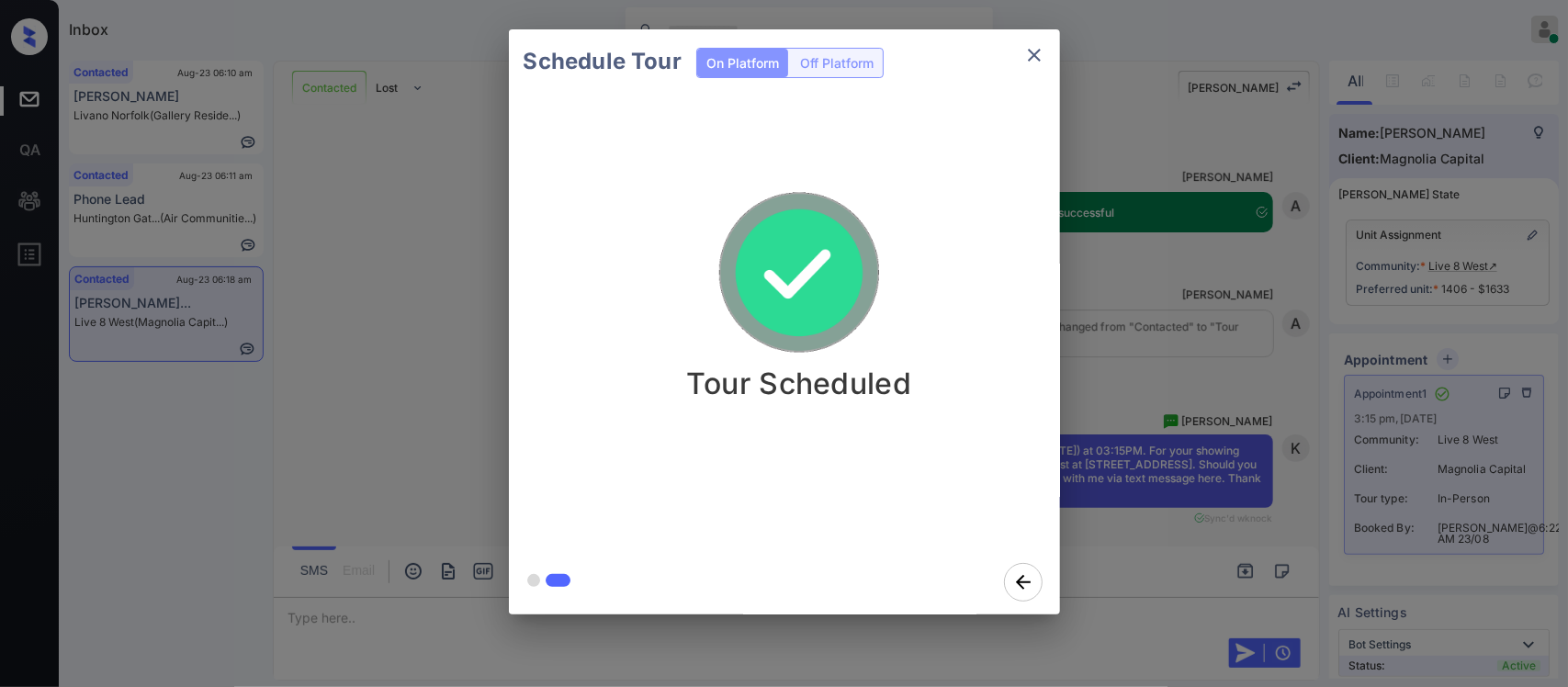
scroll to position [2784, 0]
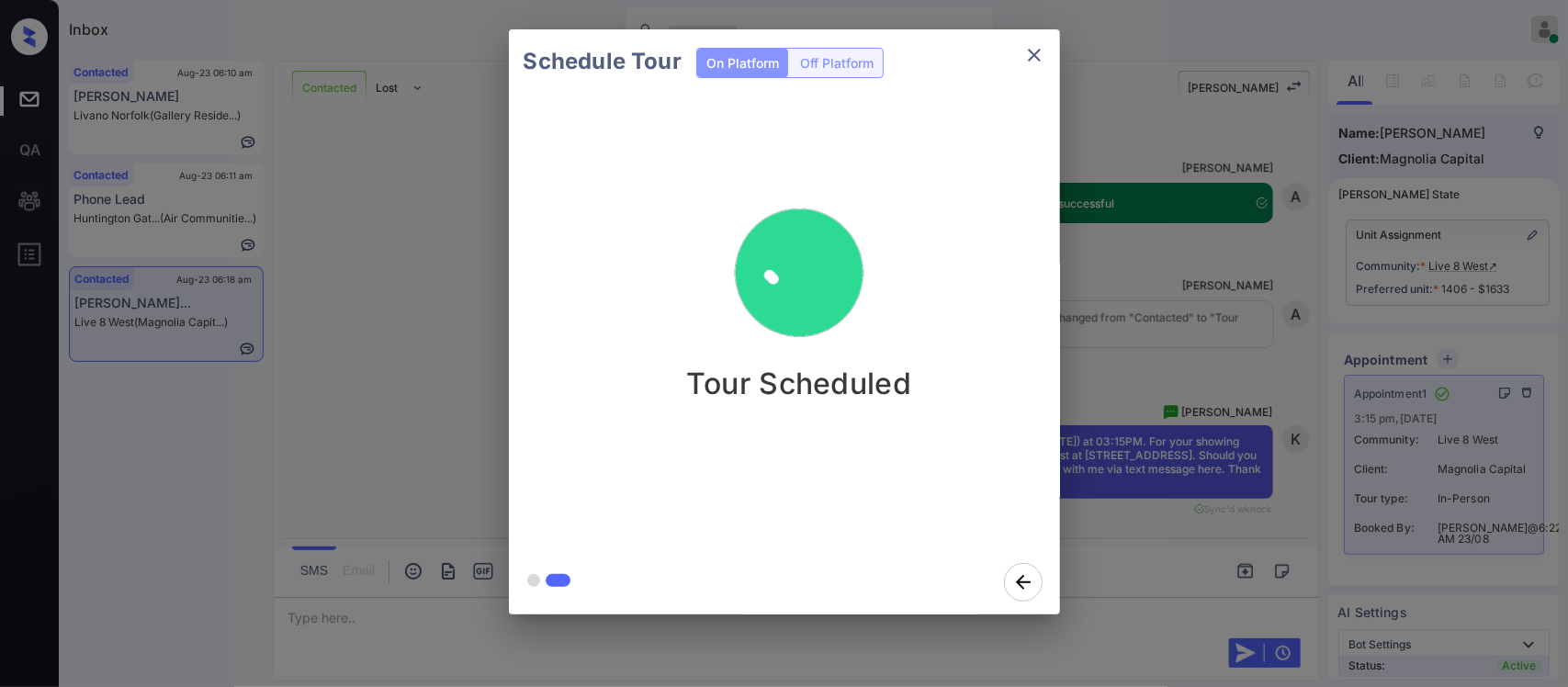
click at [1182, 410] on div "Schedule Tour On Platform Off Platform Tour Scheduled" at bounding box center [784, 322] width 1568 height 644
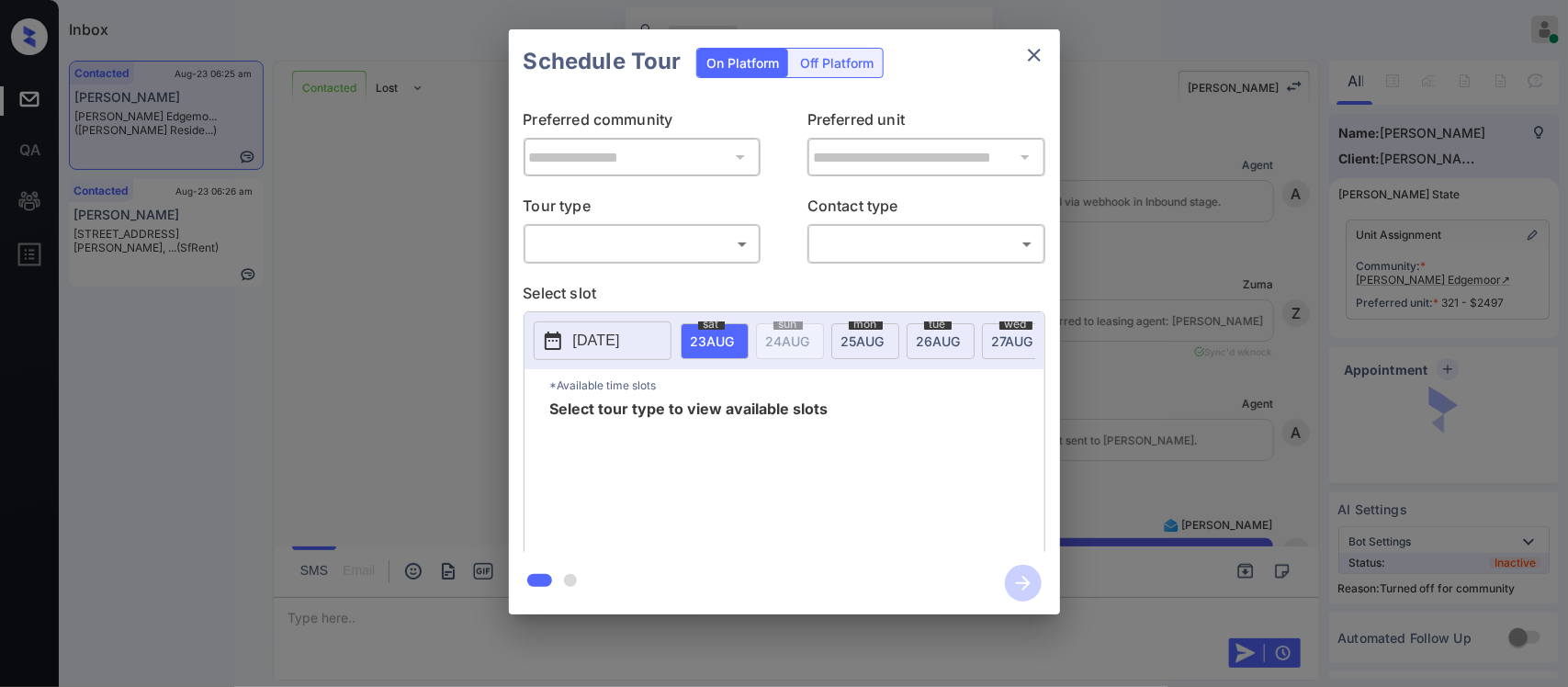
scroll to position [9402, 0]
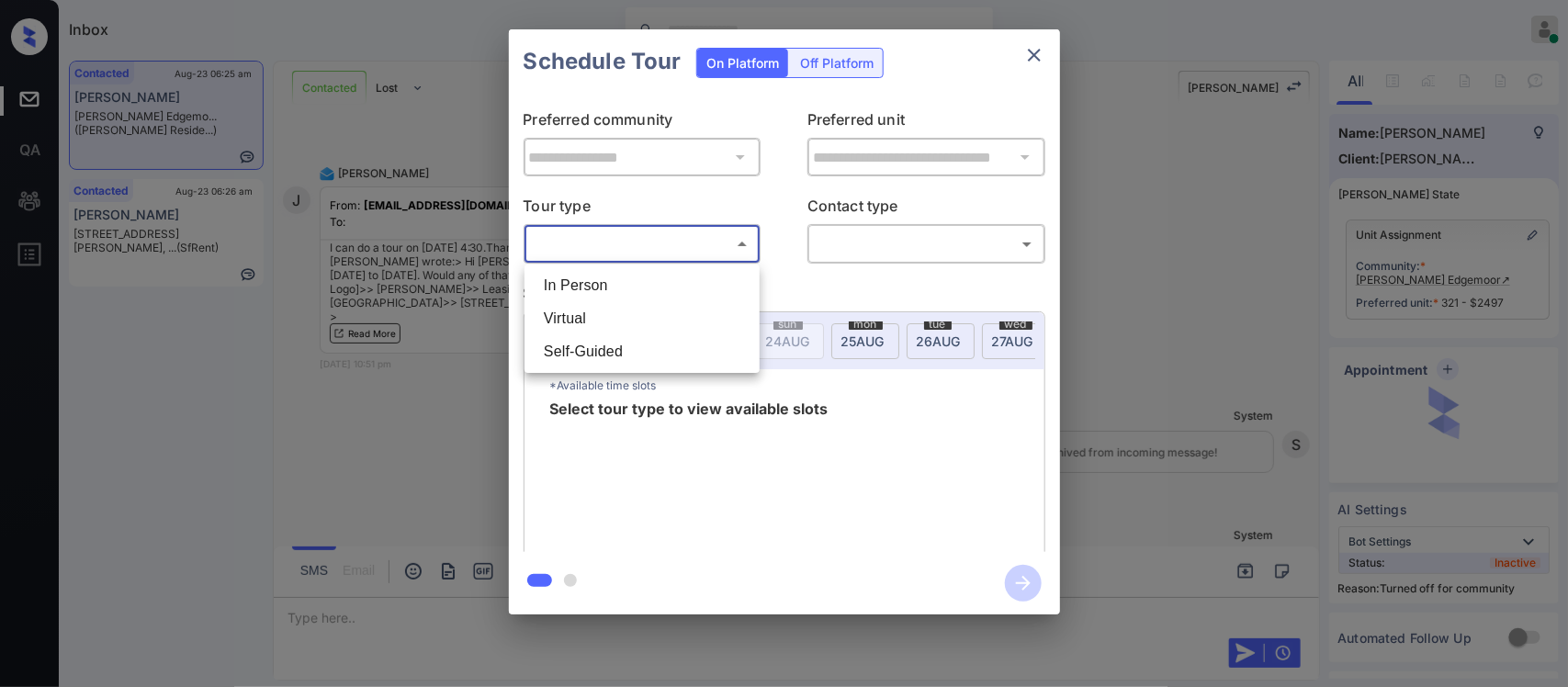
click at [698, 251] on body "Inbox Almas Zainab Online Set yourself offline Set yourself on break Profile Sw…" at bounding box center [784, 343] width 1568 height 687
click at [692, 280] on li "In Person" at bounding box center [641, 285] width 226 height 33
type input "********"
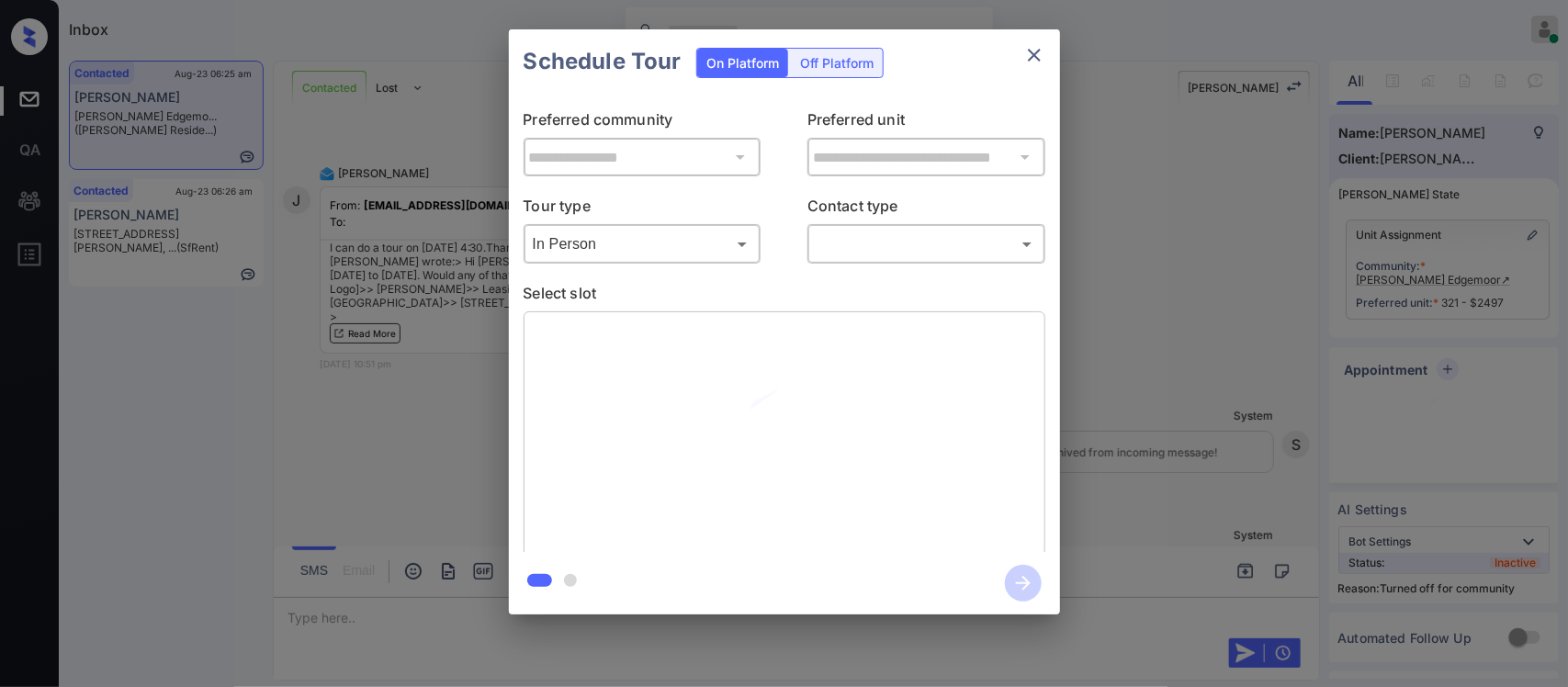
drag, startPoint x: 862, startPoint y: 260, endPoint x: 887, endPoint y: 246, distance: 28.7
click at [887, 246] on div "​ ​" at bounding box center [927, 243] width 238 height 39
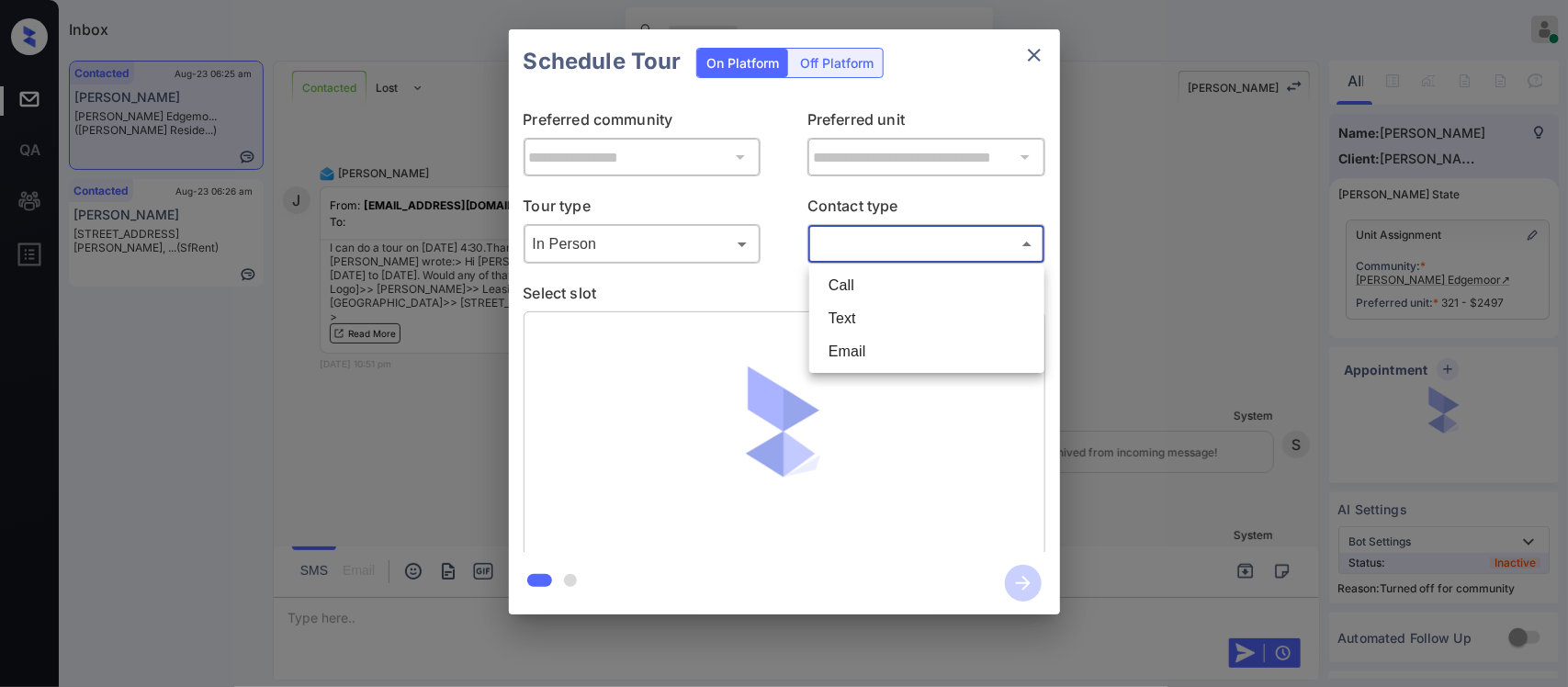
drag, startPoint x: 887, startPoint y: 246, endPoint x: 855, endPoint y: 329, distance: 89.0
click at [855, 329] on body "Inbox Almas Zainab Online Set yourself offline Set yourself on break Profile Sw…" at bounding box center [784, 343] width 1568 height 687
click at [855, 329] on li "Text" at bounding box center [927, 318] width 226 height 33
type input "****"
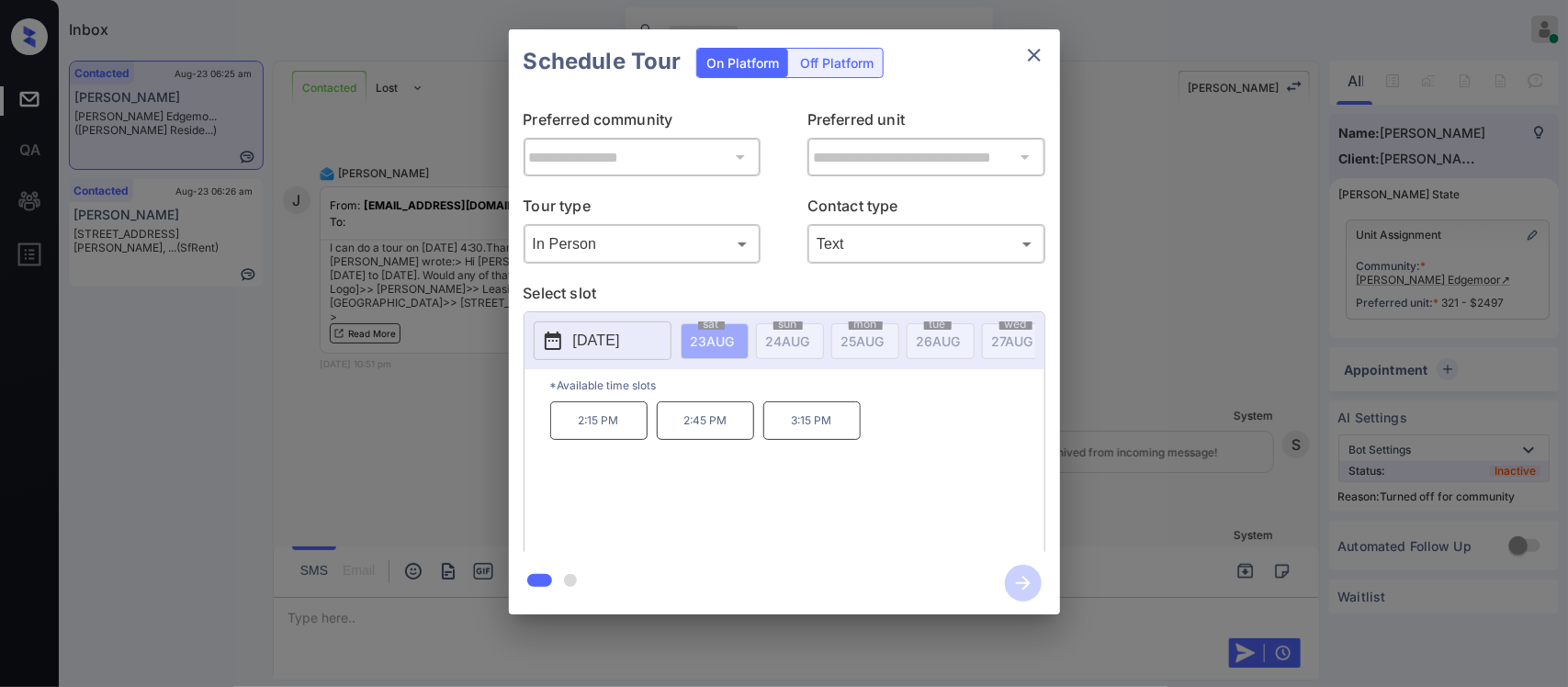
click at [609, 331] on p "[DATE]" at bounding box center [596, 340] width 47 height 22
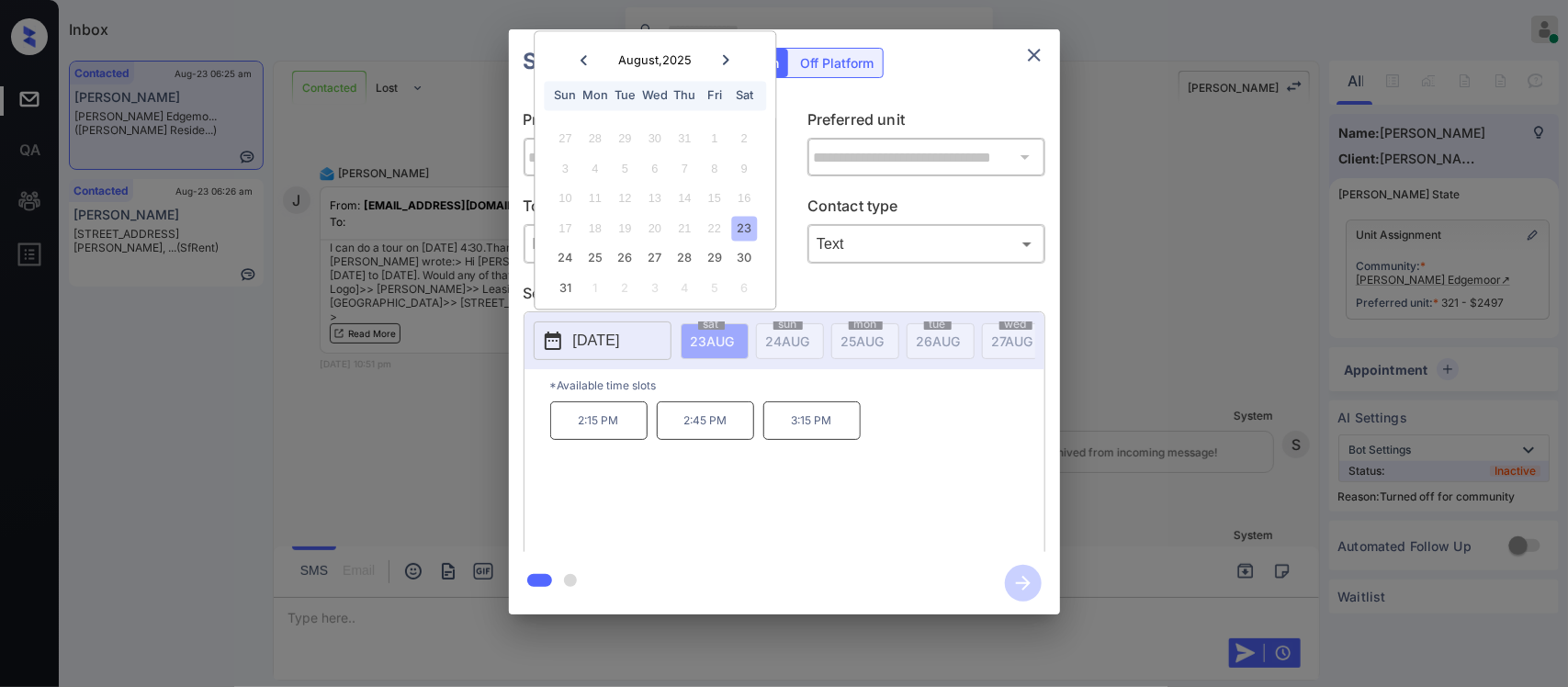
click at [727, 64] on icon at bounding box center [727, 61] width 11 height 11
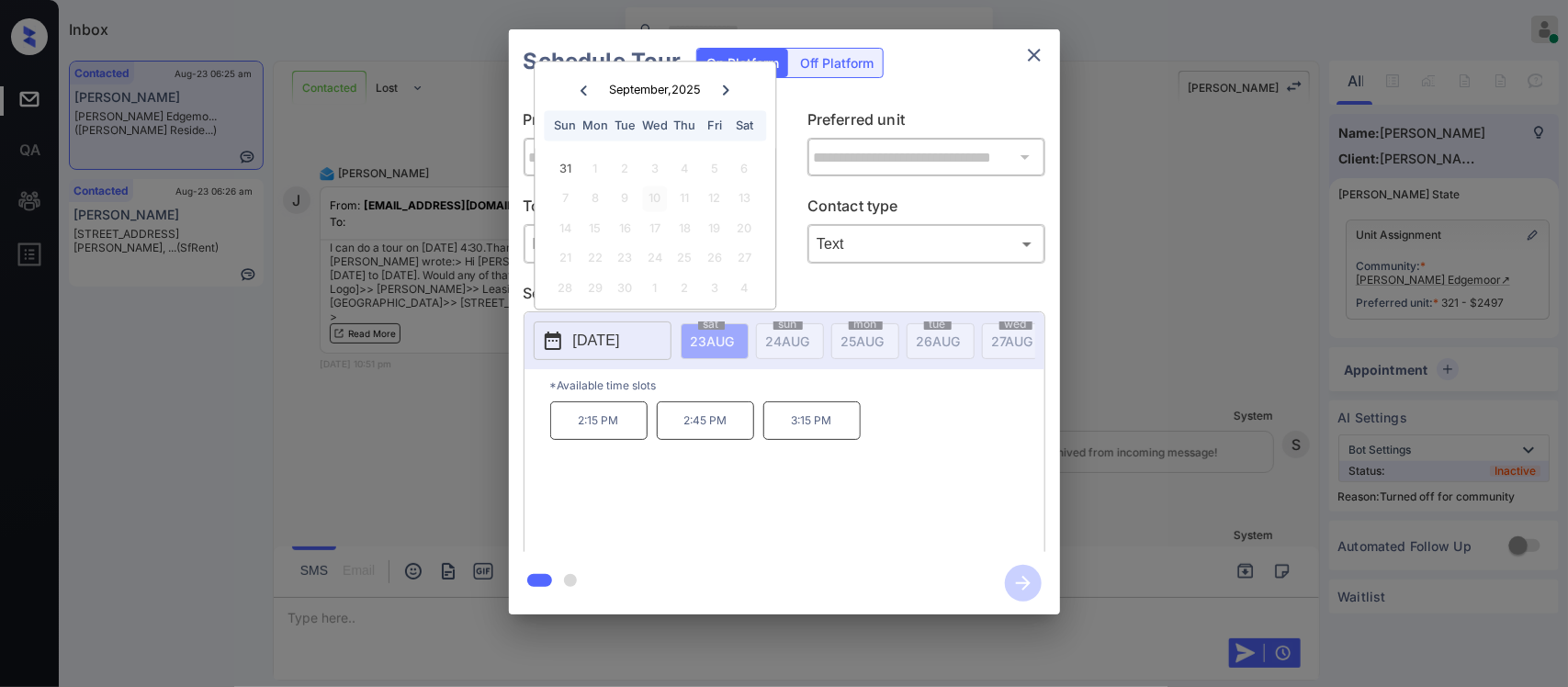
click at [659, 209] on div "10" at bounding box center [655, 199] width 25 height 25
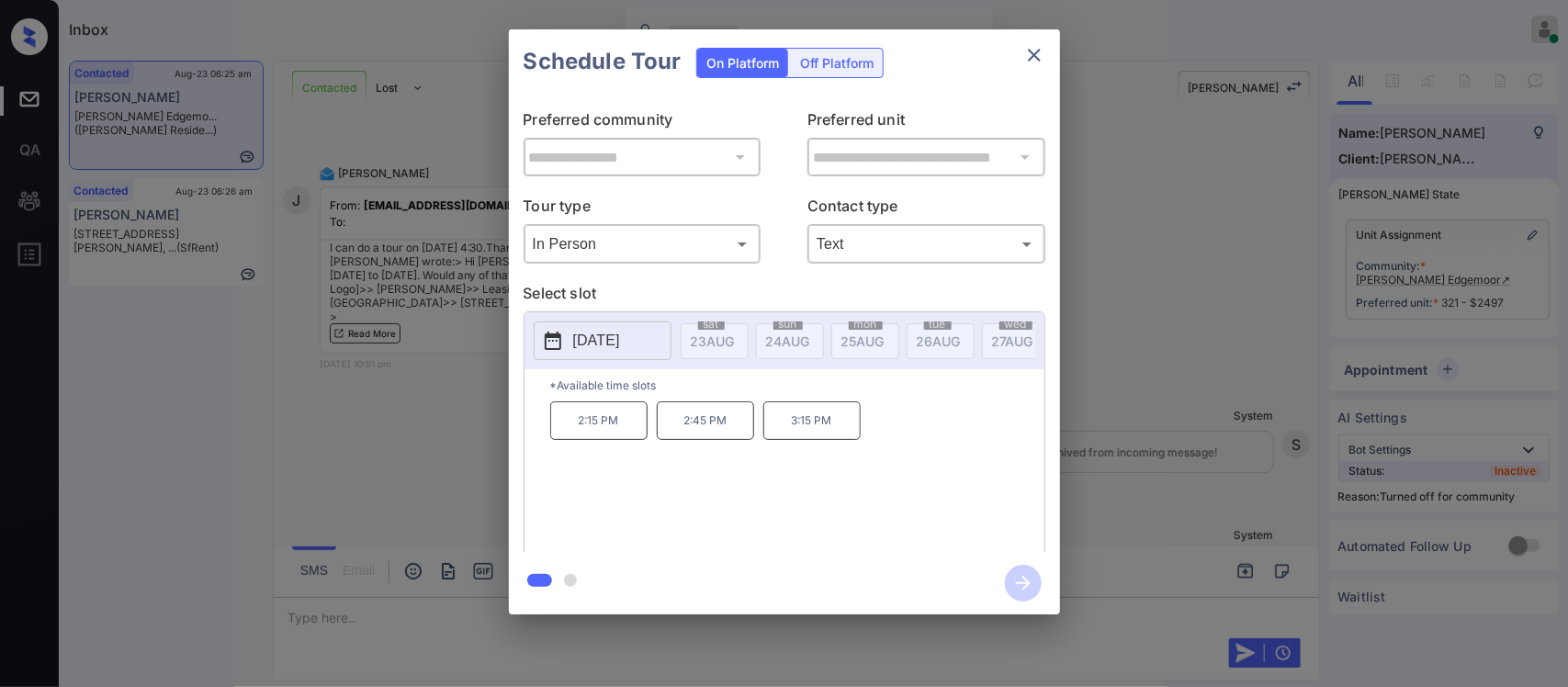
click at [1150, 436] on div "**********" at bounding box center [784, 322] width 1568 height 644
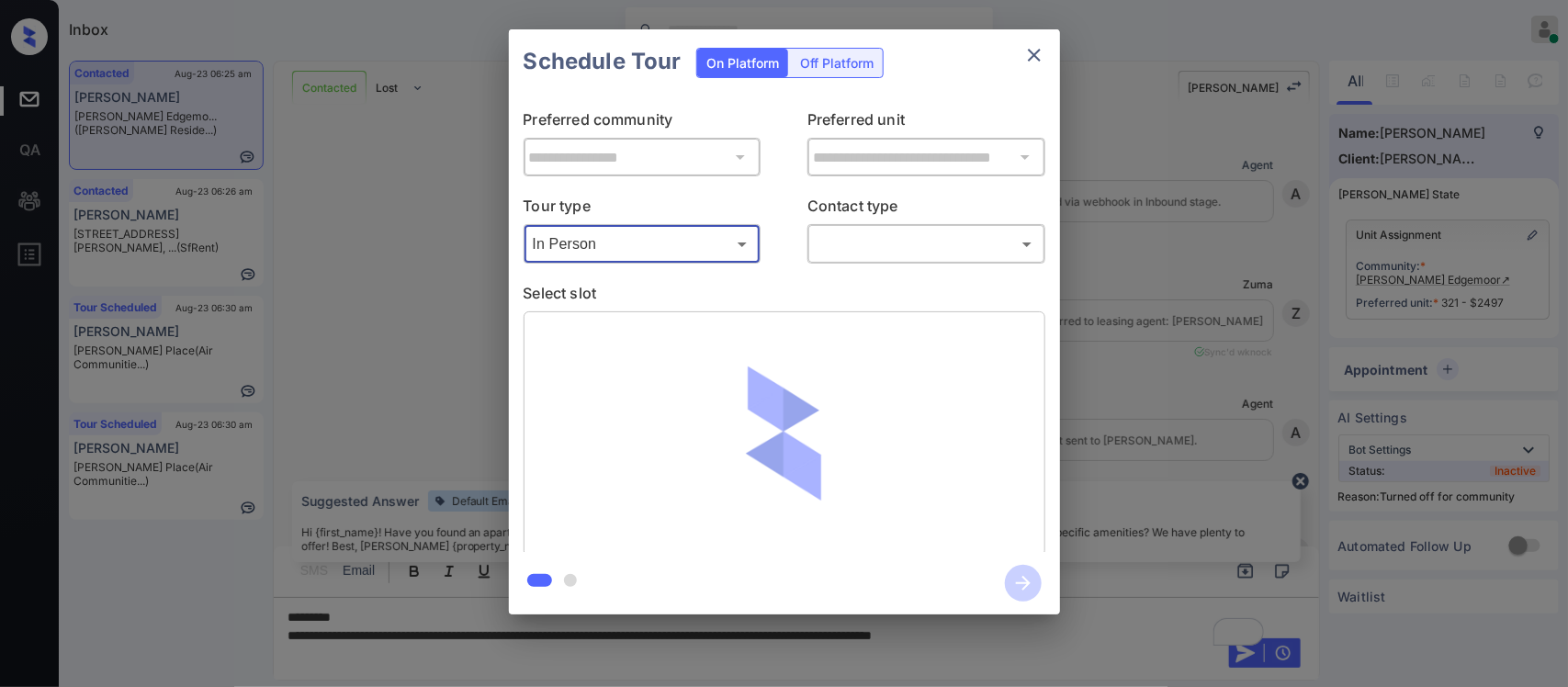
scroll to position [10174, 0]
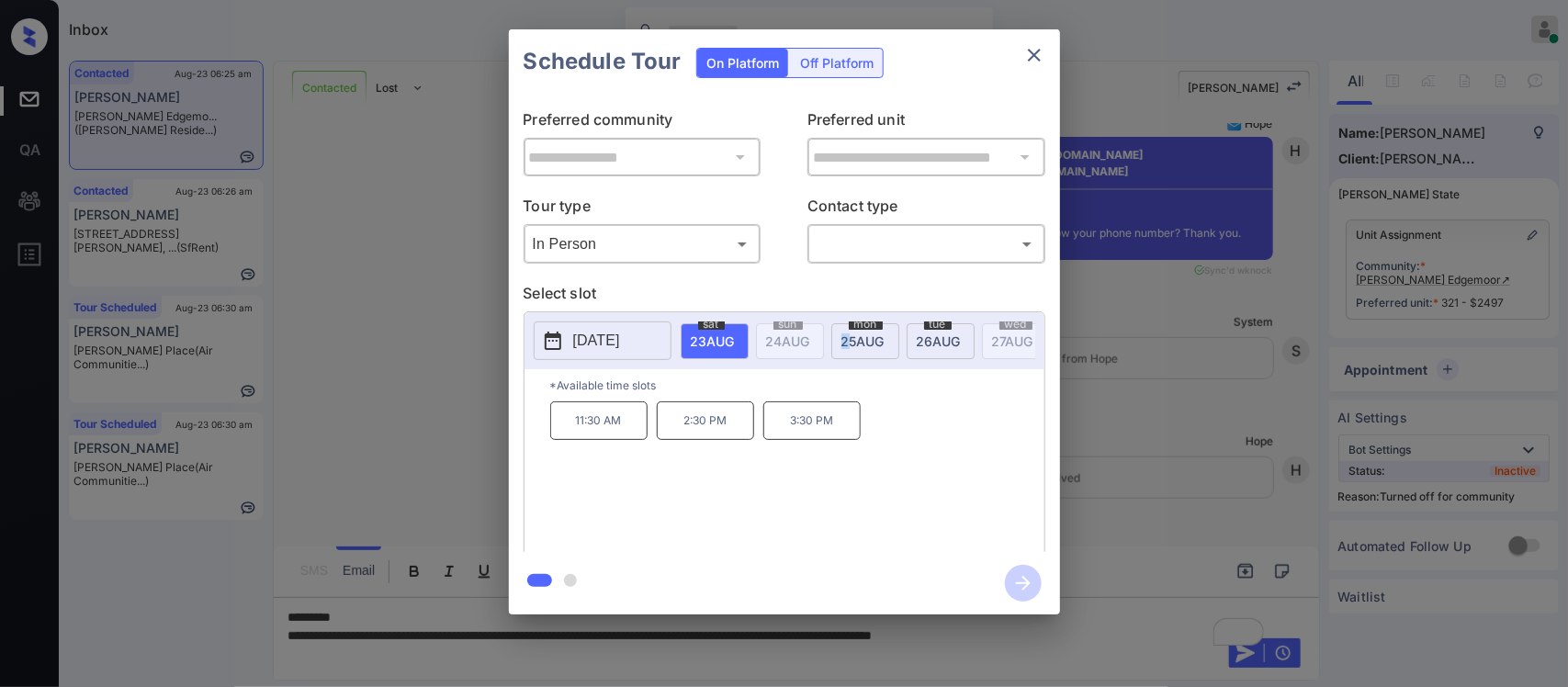
drag, startPoint x: 845, startPoint y: 358, endPoint x: 854, endPoint y: 363, distance: 10.3
click at [854, 360] on div "sat 23 AUG sun 24 AUG mon 25 AUG tue 26 AUG wed 27 AUG thu 28 AUG fri 29 AUG sa…" at bounding box center [858, 340] width 355 height 38
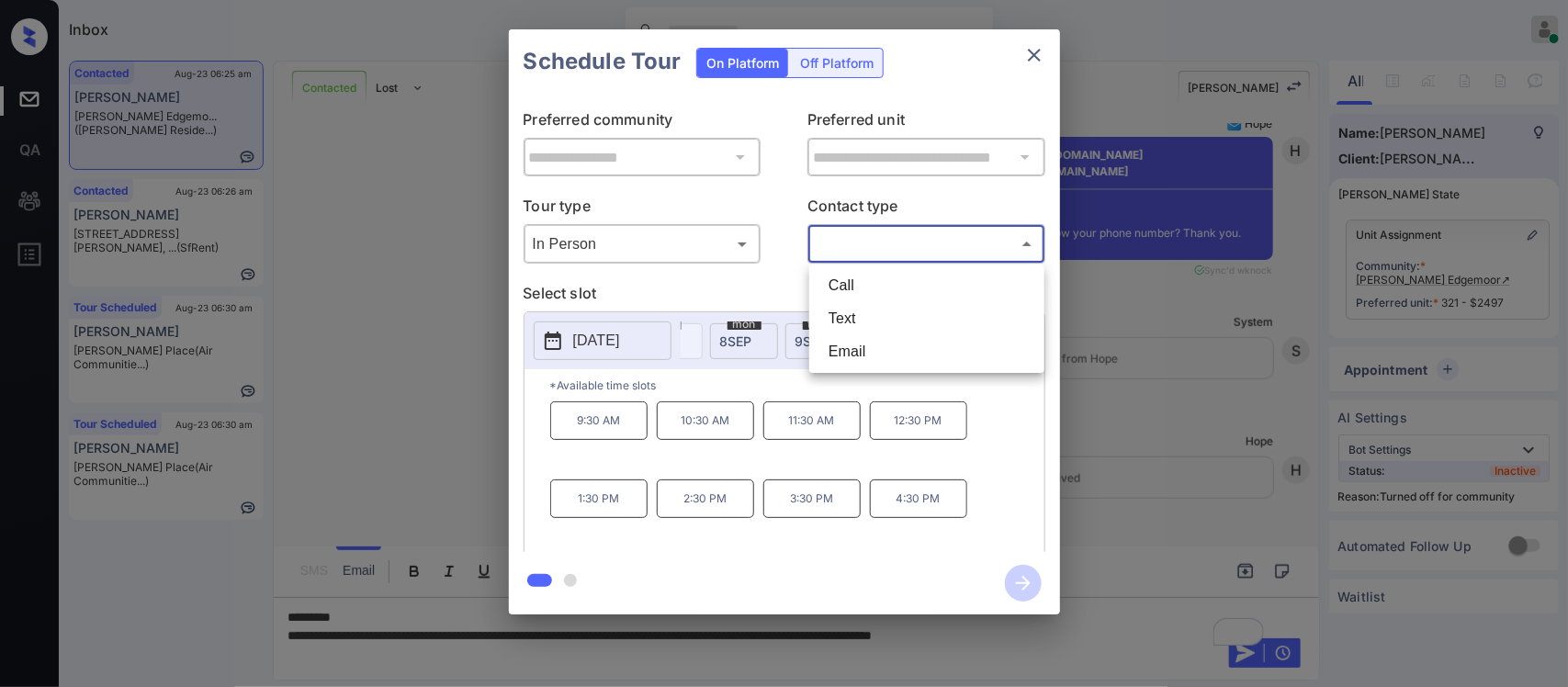
click at [949, 248] on body "Inbox Almas Zainab Online Set yourself offline Set yourself on break Profile Sw…" at bounding box center [784, 343] width 1568 height 687
click at [907, 329] on li "Text" at bounding box center [927, 318] width 226 height 33
type input "****"
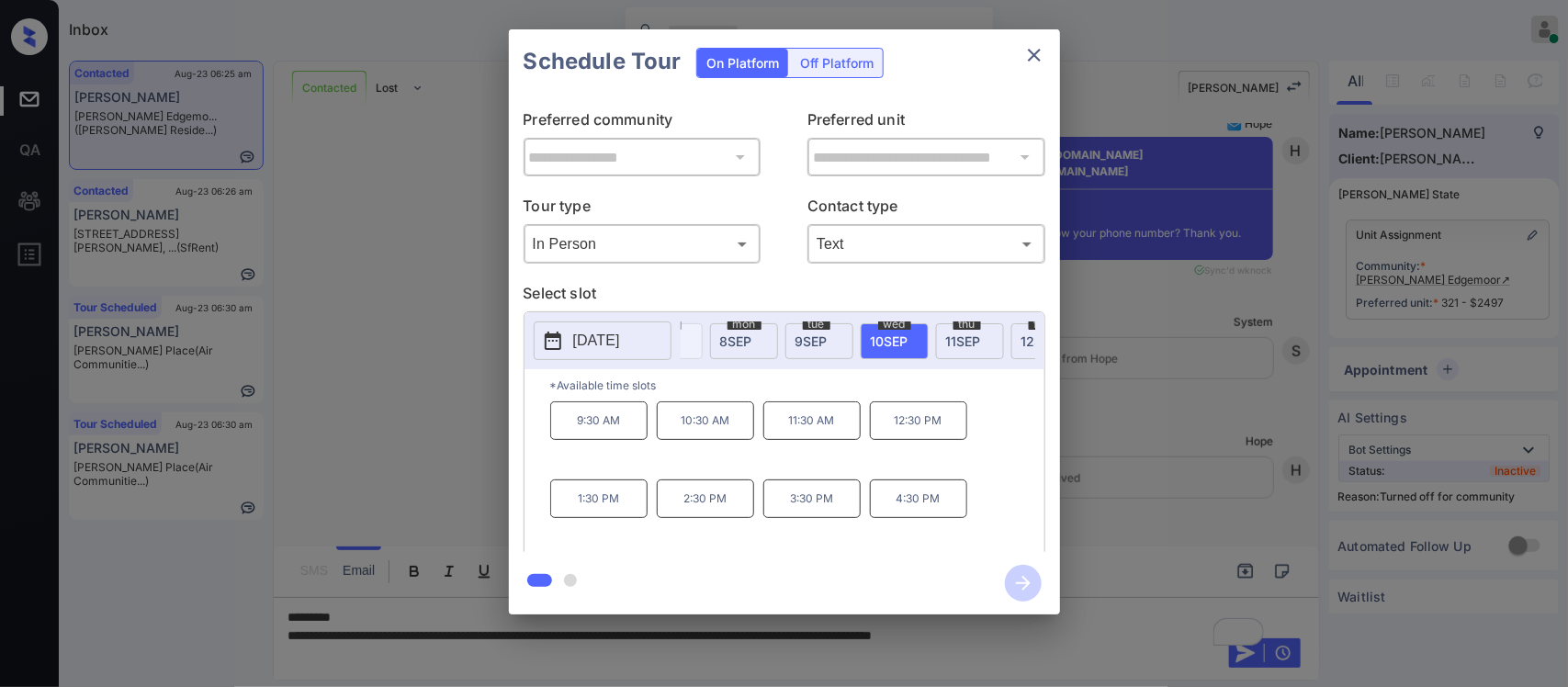
click at [938, 518] on p "4:30 PM" at bounding box center [919, 498] width 97 height 38
click at [1027, 581] on icon "button" at bounding box center [1023, 583] width 37 height 37
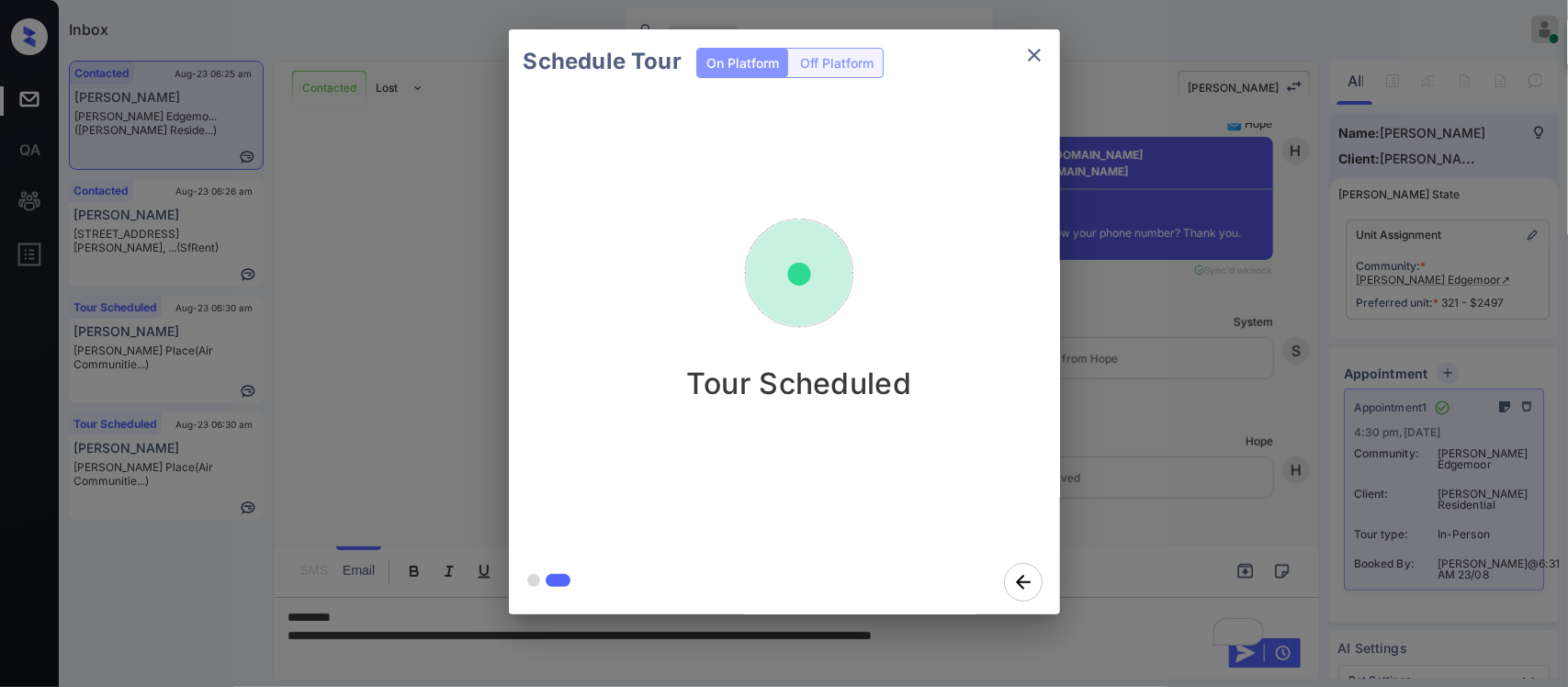
click at [1278, 359] on div "Schedule Tour On Platform Off Platform Tour Scheduled" at bounding box center [784, 322] width 1568 height 644
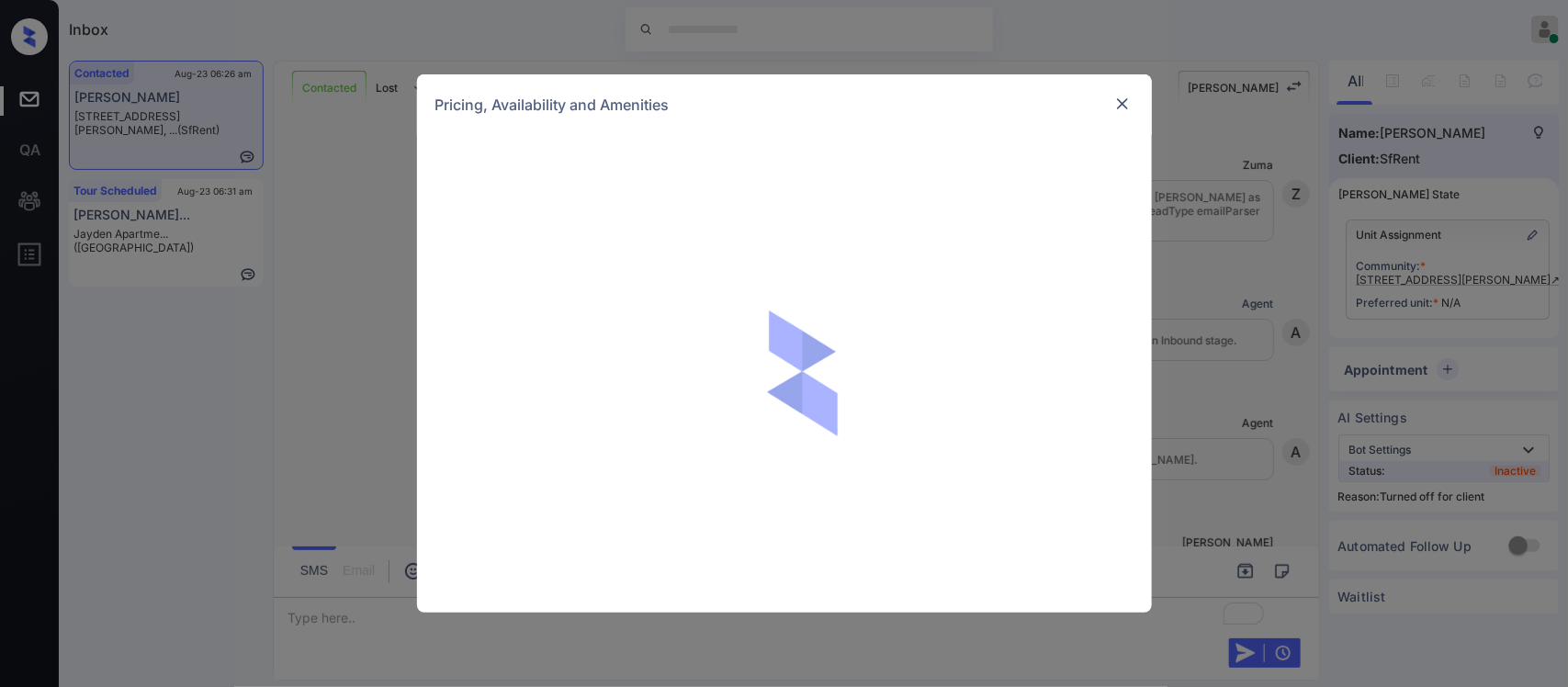
scroll to position [3353, 0]
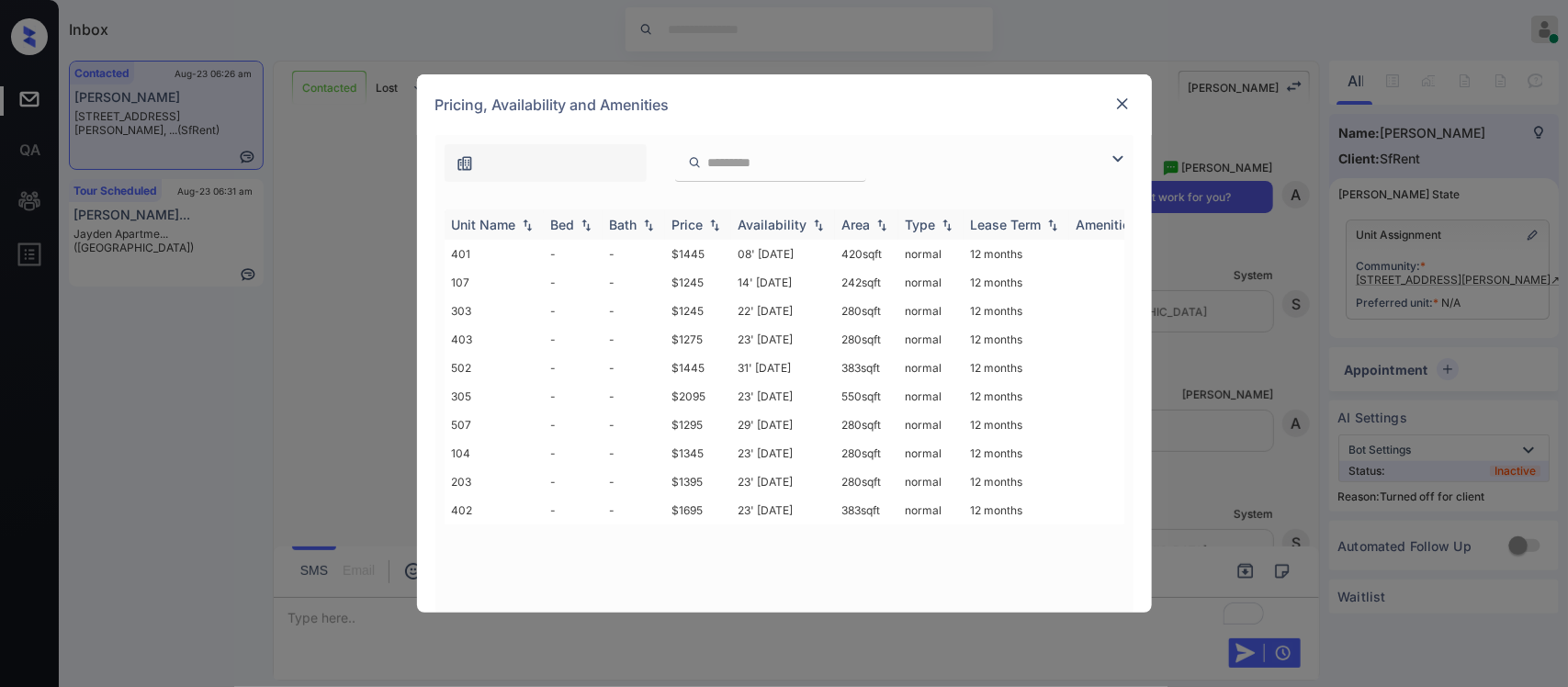
click at [700, 231] on div "Price" at bounding box center [687, 224] width 31 height 15
click at [707, 254] on td "$1245" at bounding box center [698, 254] width 66 height 29
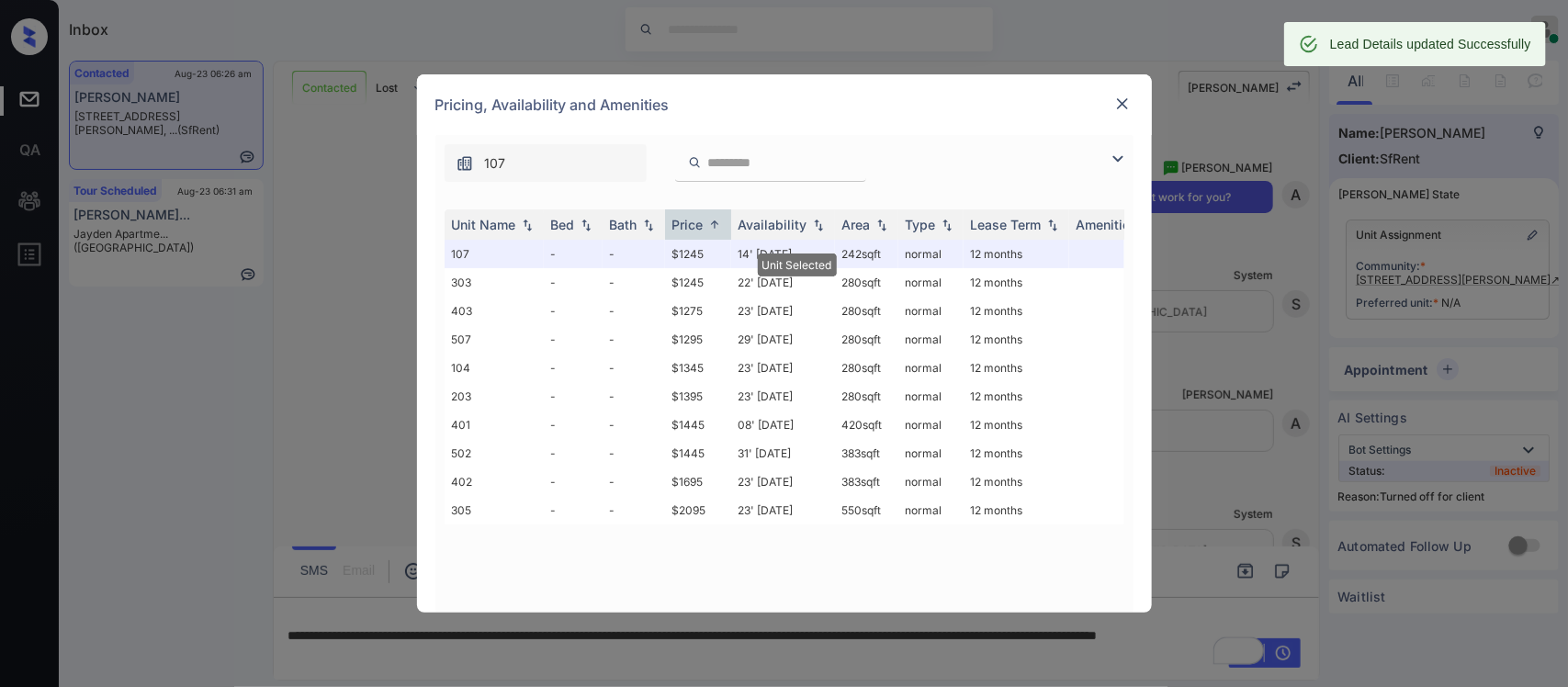
click at [1111, 93] on div at bounding box center [1122, 103] width 22 height 22
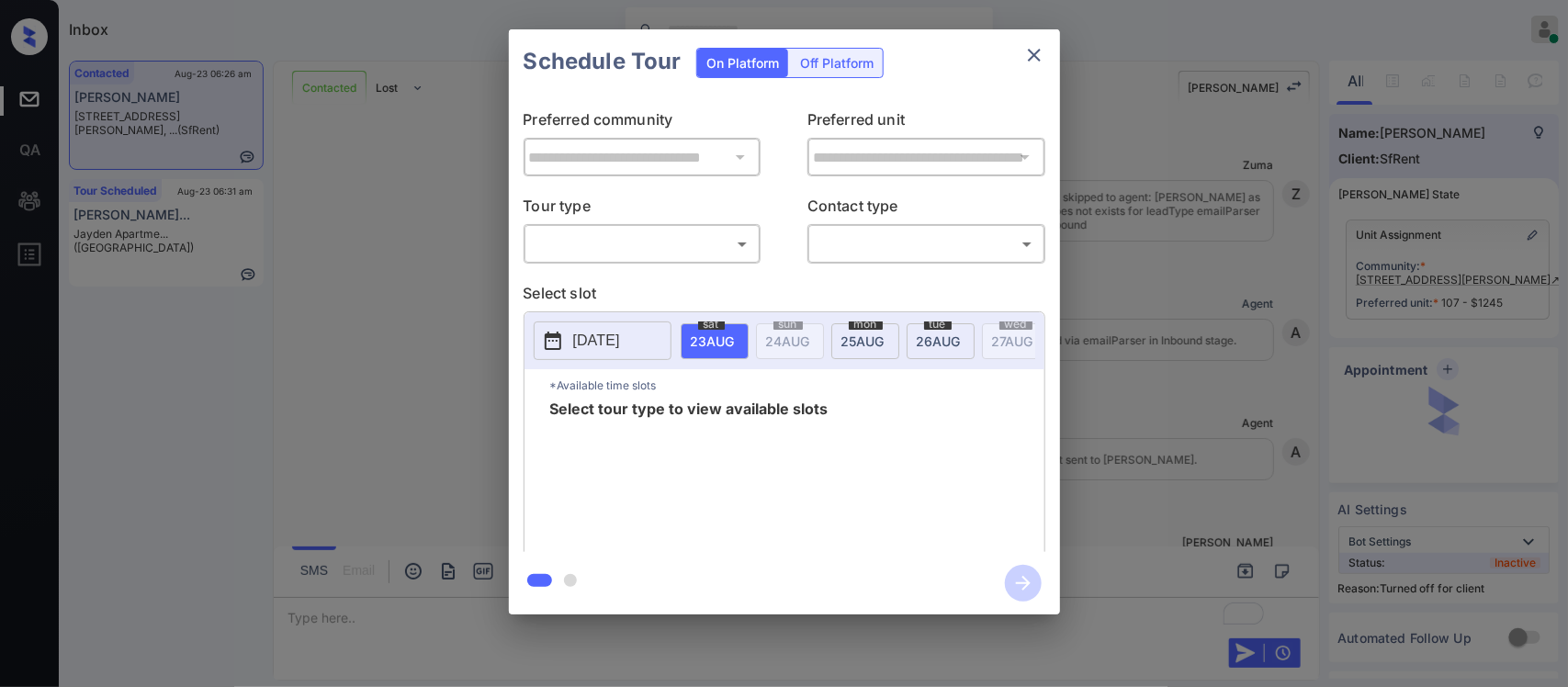
scroll to position [4193, 0]
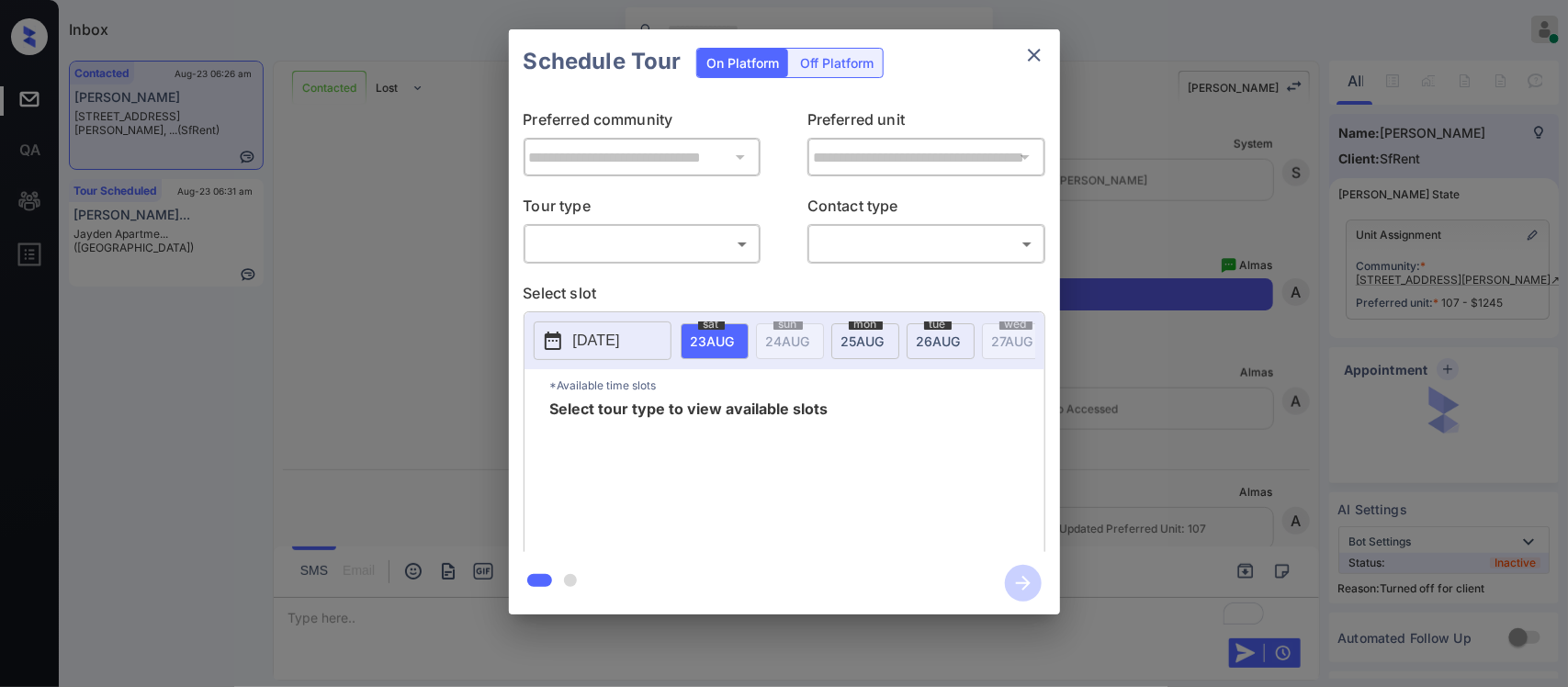
click at [854, 69] on div "Off Platform" at bounding box center [837, 63] width 92 height 29
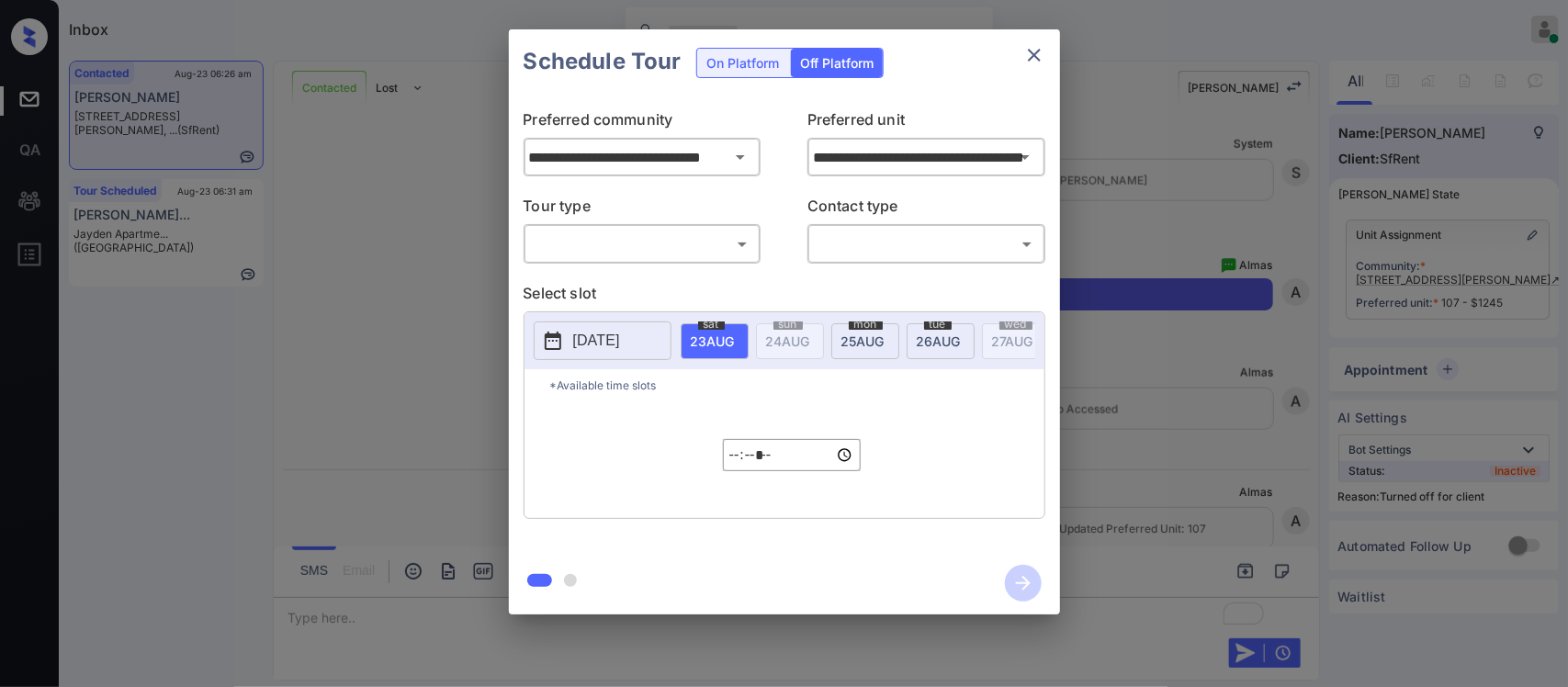
click at [690, 232] on div "​ ​" at bounding box center [642, 243] width 238 height 39
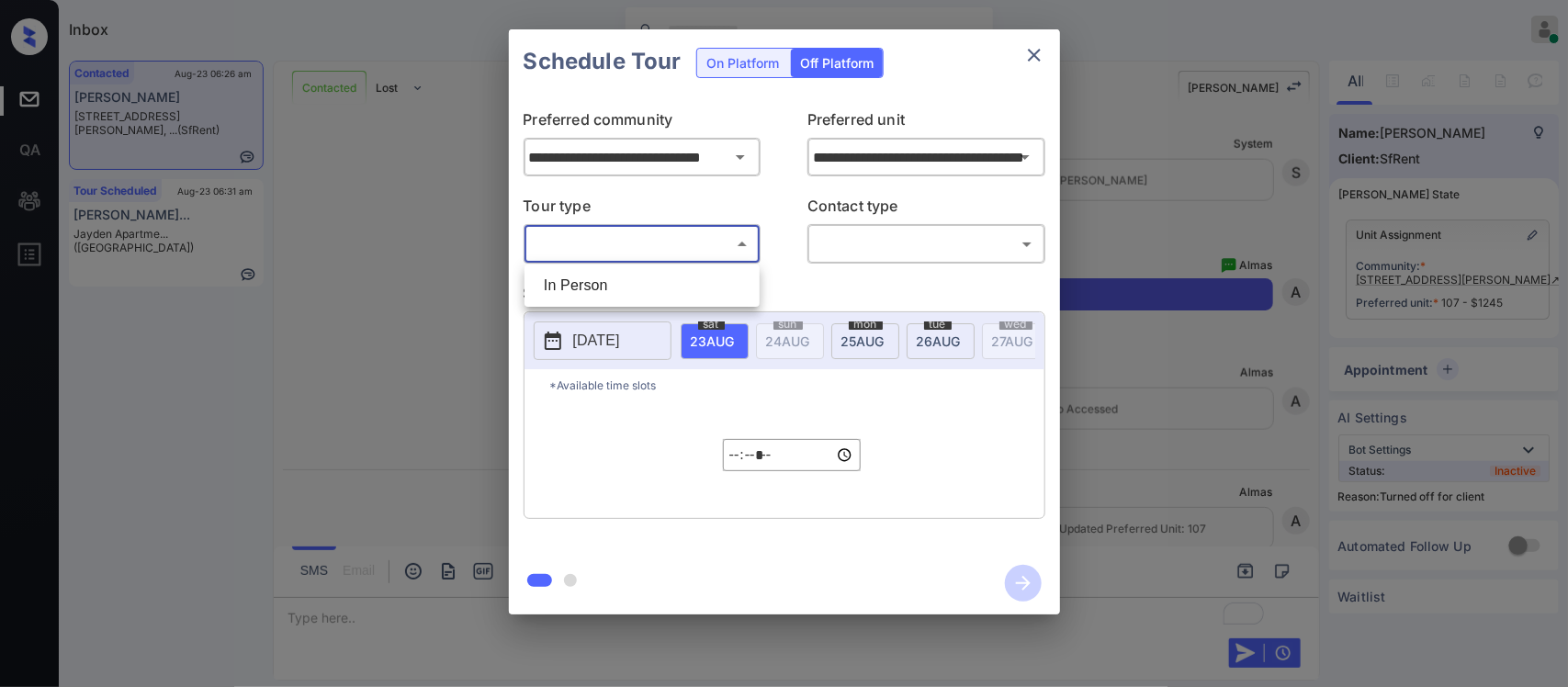
drag, startPoint x: 690, startPoint y: 232, endPoint x: 677, endPoint y: 275, distance: 44.9
click at [677, 275] on body "Inbox [PERSON_NAME] Online Set yourself offline Set yourself on break Profile S…" at bounding box center [784, 343] width 1568 height 687
click at [677, 275] on li "In Person" at bounding box center [641, 285] width 226 height 33
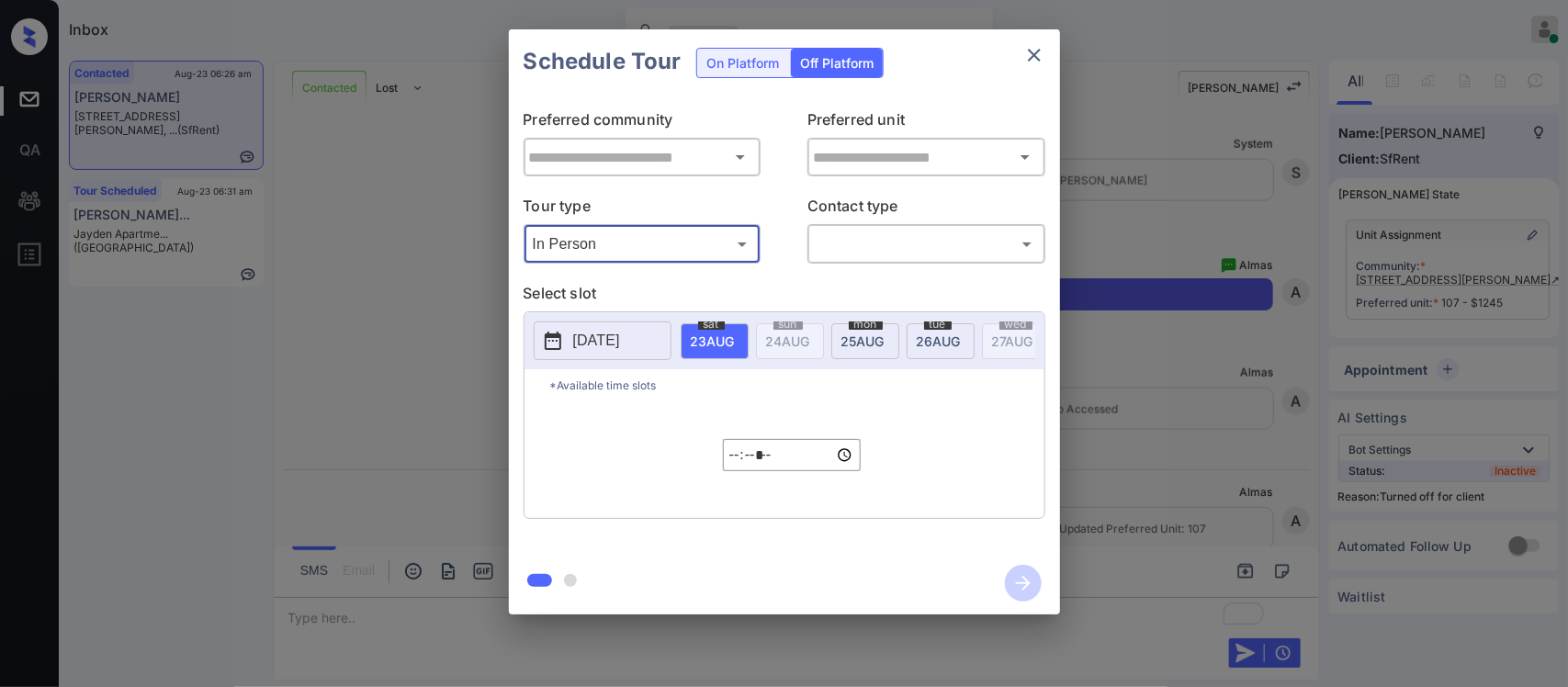
type input "********"
type input "**********"
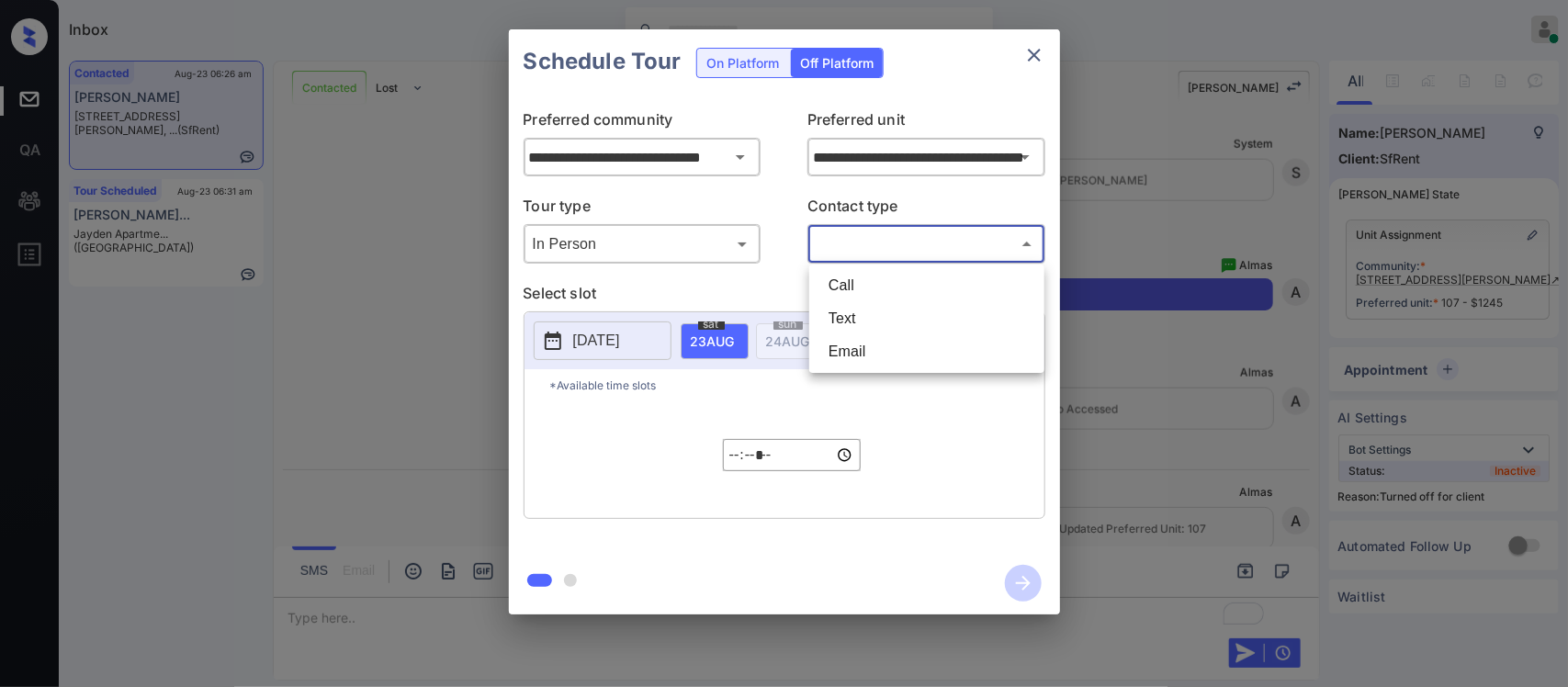
click at [859, 253] on body "Inbox [PERSON_NAME] Online Set yourself offline Set yourself on break Profile S…" at bounding box center [784, 343] width 1568 height 687
click at [852, 315] on li "Text" at bounding box center [927, 318] width 226 height 33
type input "****"
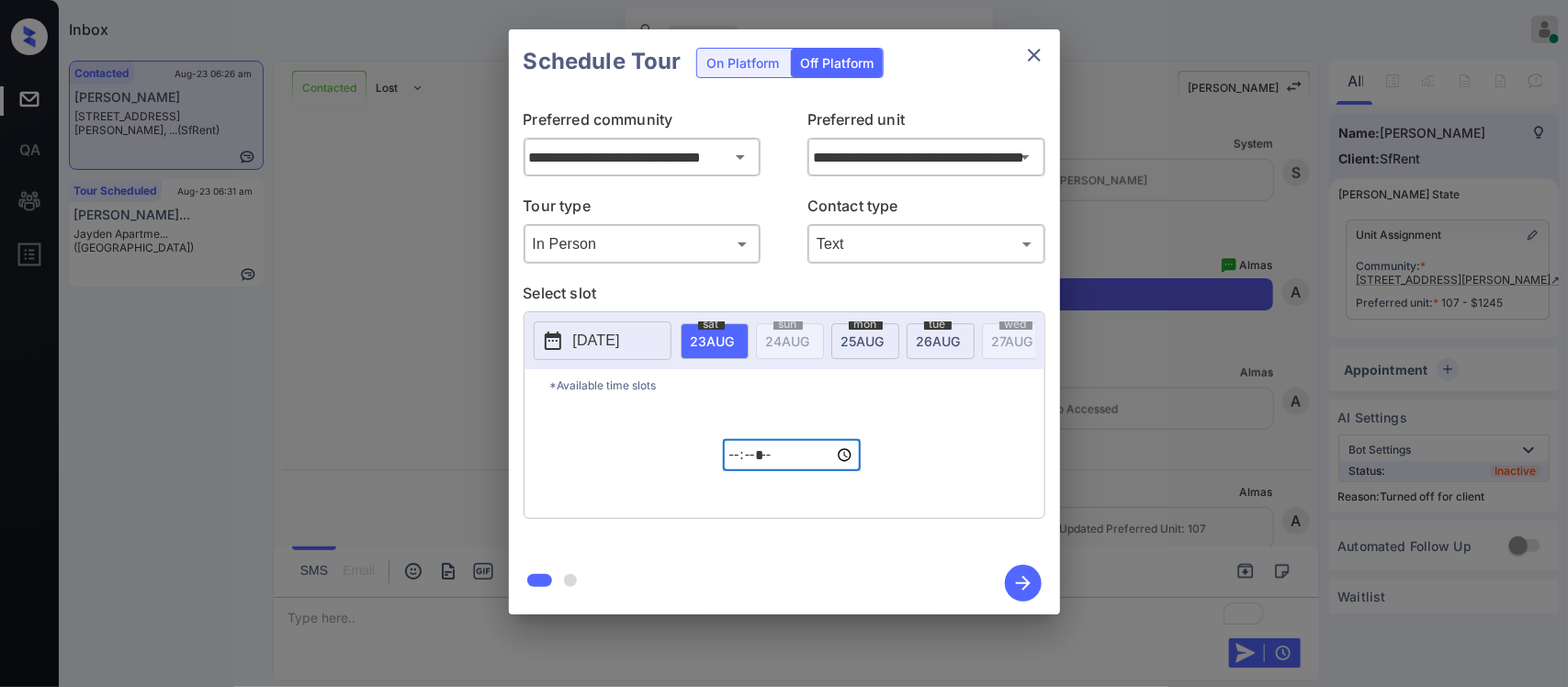
click at [728, 470] on input "*****" at bounding box center [792, 455] width 138 height 32
type input "*****"
click at [1026, 588] on icon "button" at bounding box center [1023, 582] width 14 height 14
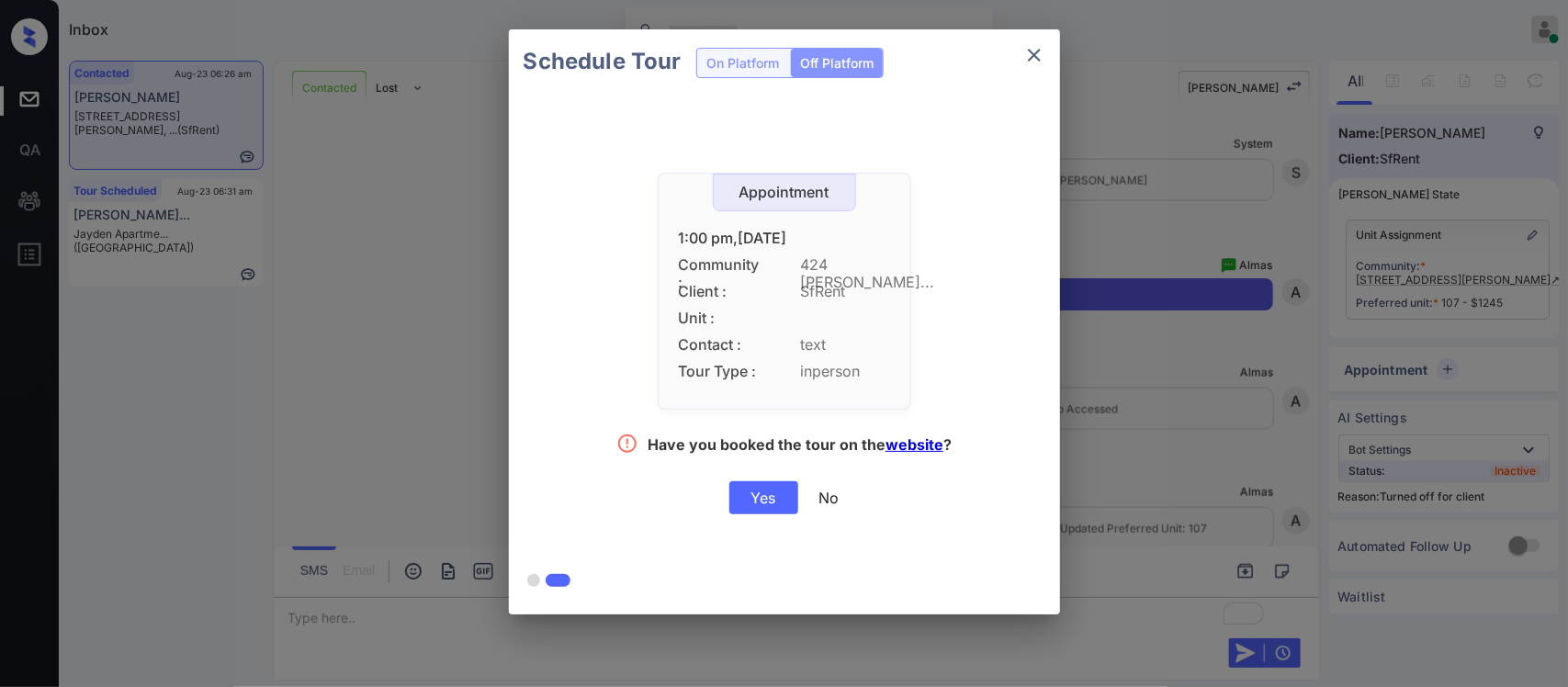
click at [755, 495] on div "Yes" at bounding box center [764, 497] width 69 height 33
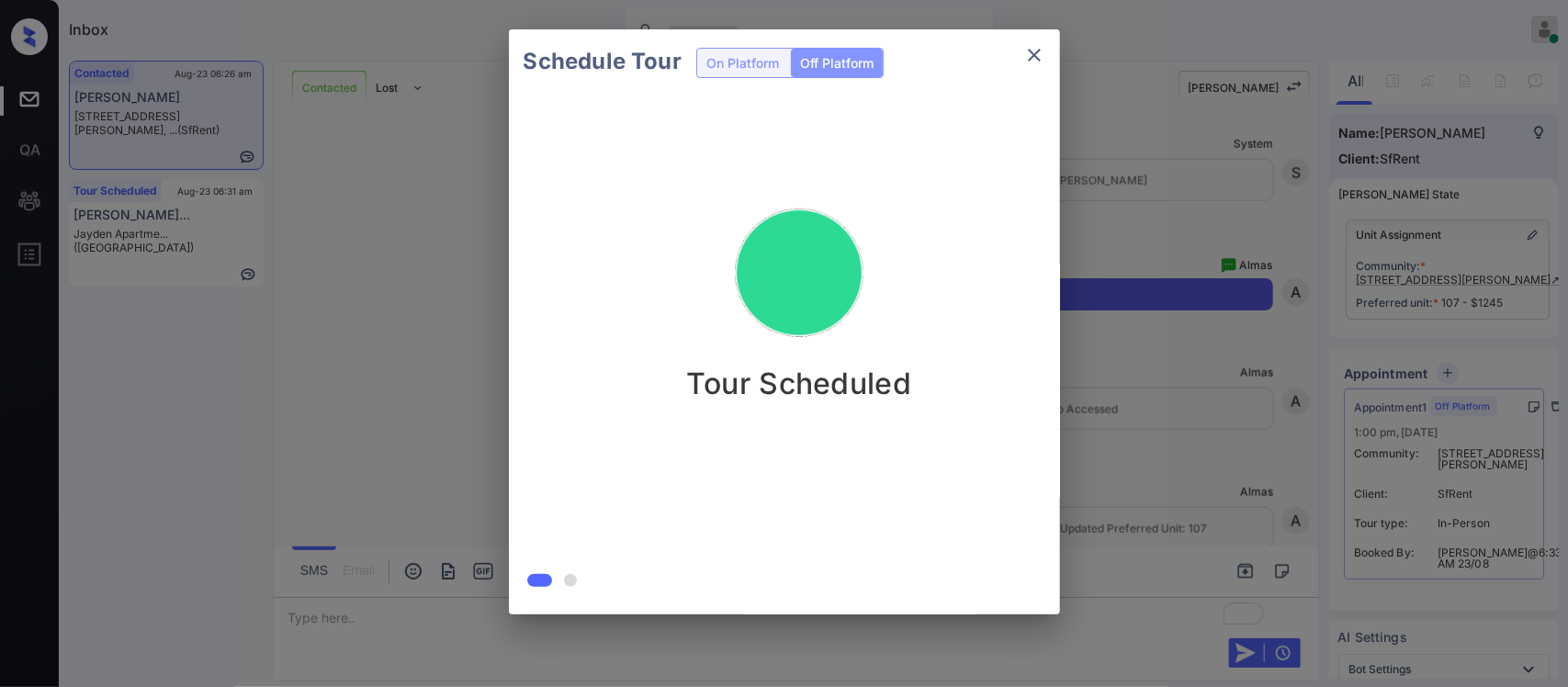
click at [1127, 397] on div "Schedule Tour On Platform Off Platform Tour Scheduled" at bounding box center [784, 322] width 1568 height 644
